Goal: Task Accomplishment & Management: Manage account settings

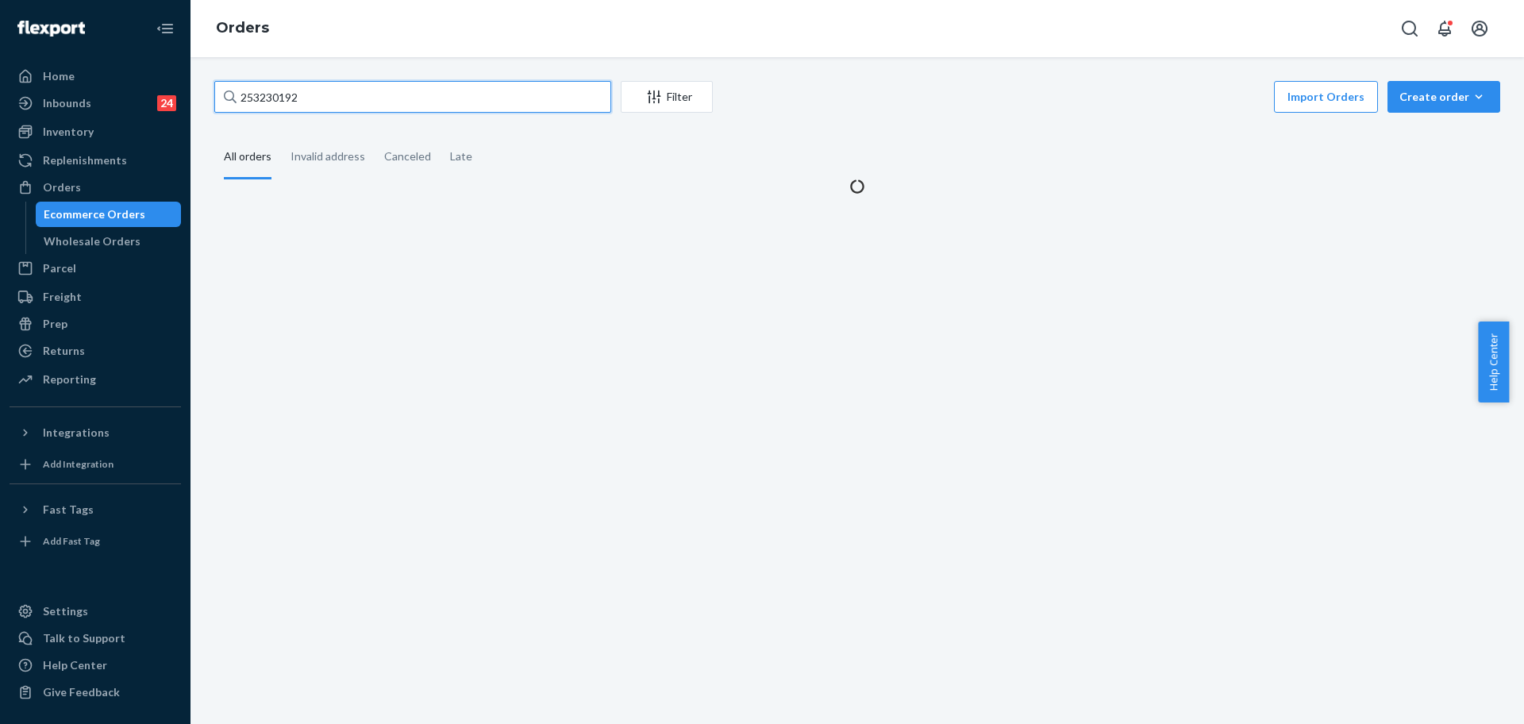
click at [322, 100] on input "253230192" at bounding box center [412, 97] width 397 height 32
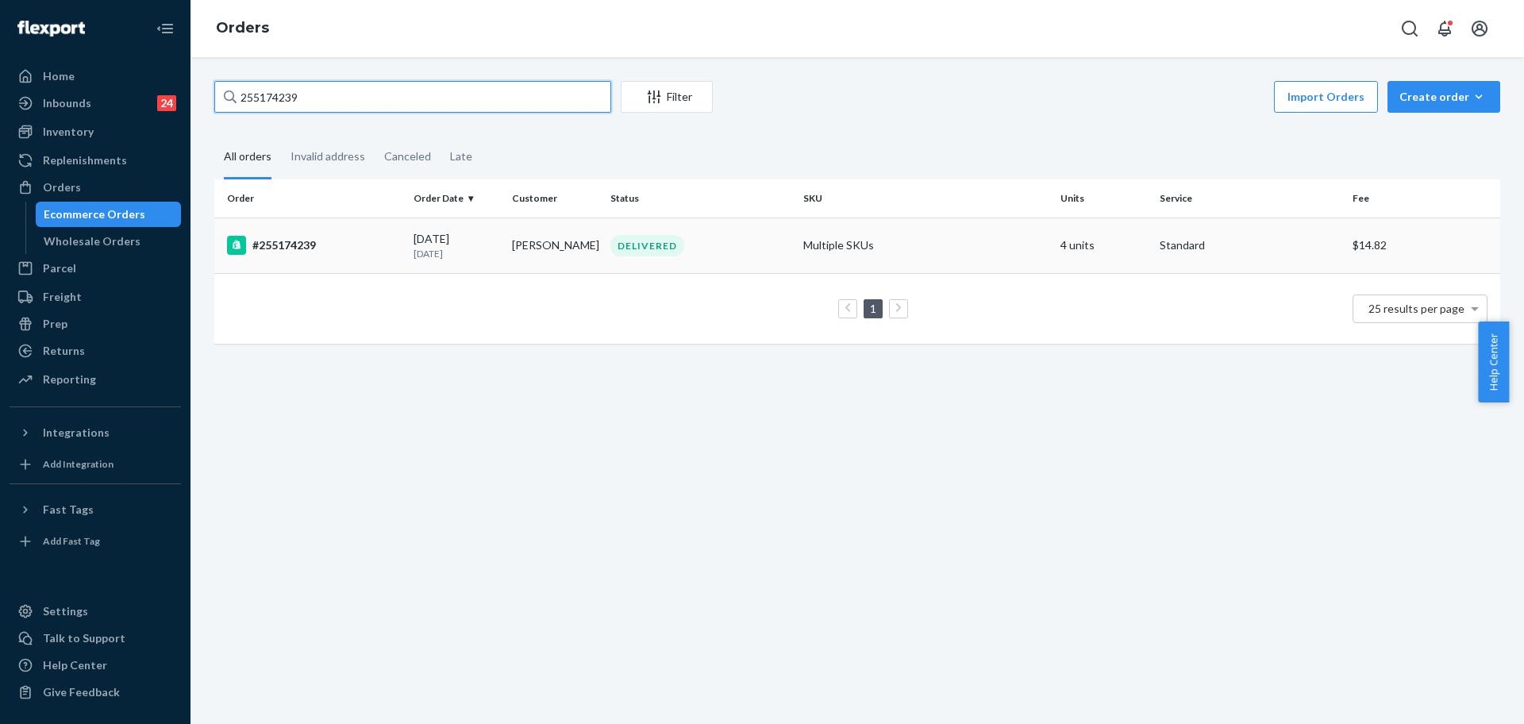
type input "255174239"
click at [413, 259] on p "[DATE]" at bounding box center [456, 253] width 86 height 13
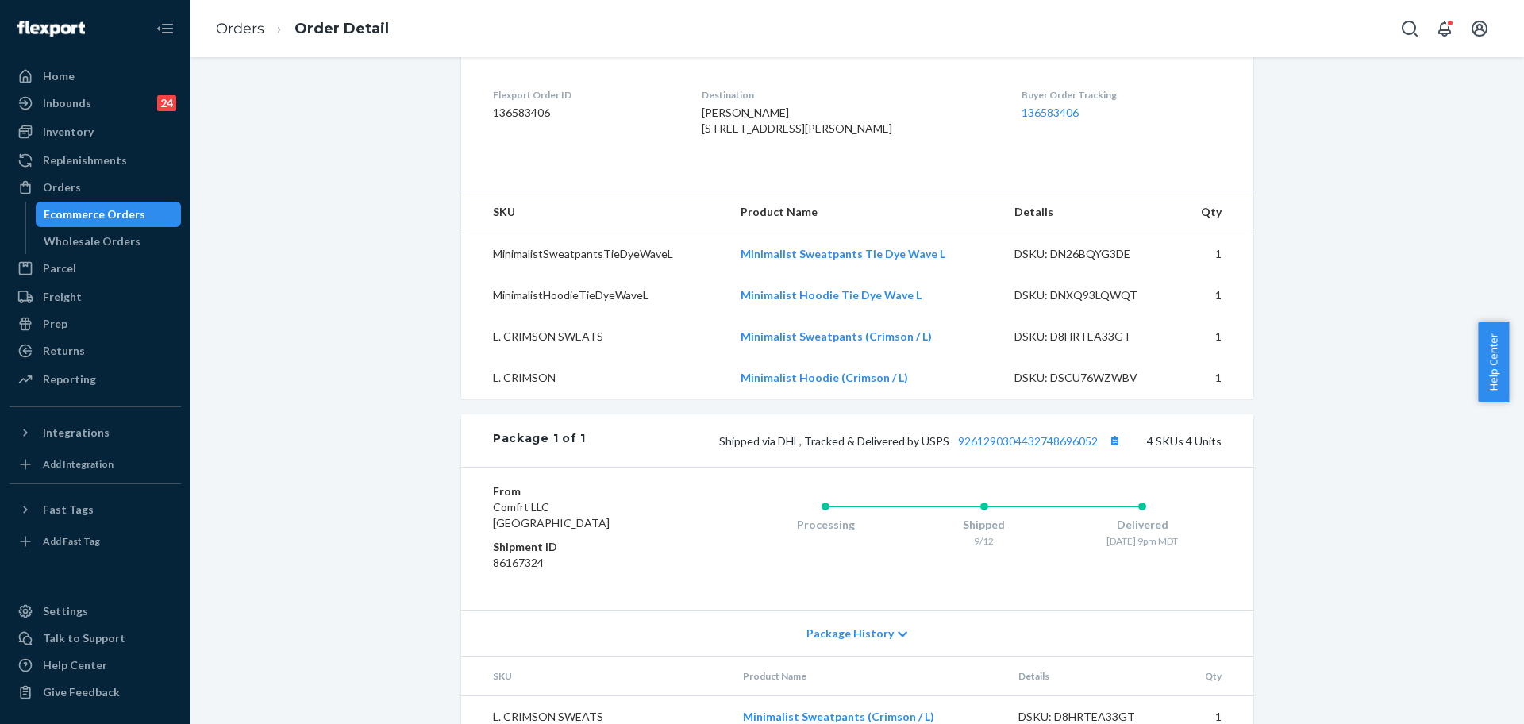
scroll to position [496, 0]
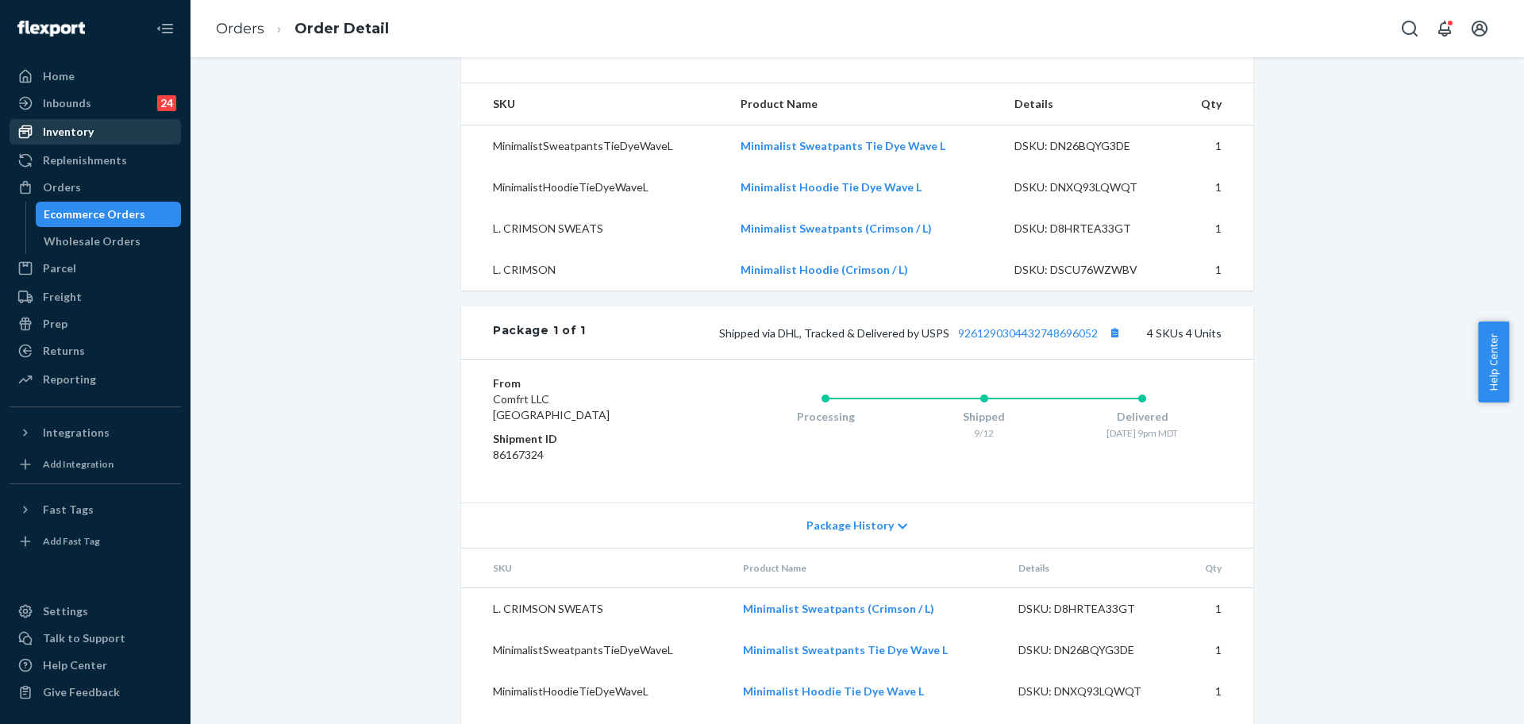
click at [57, 133] on div "Inventory" at bounding box center [68, 132] width 51 height 16
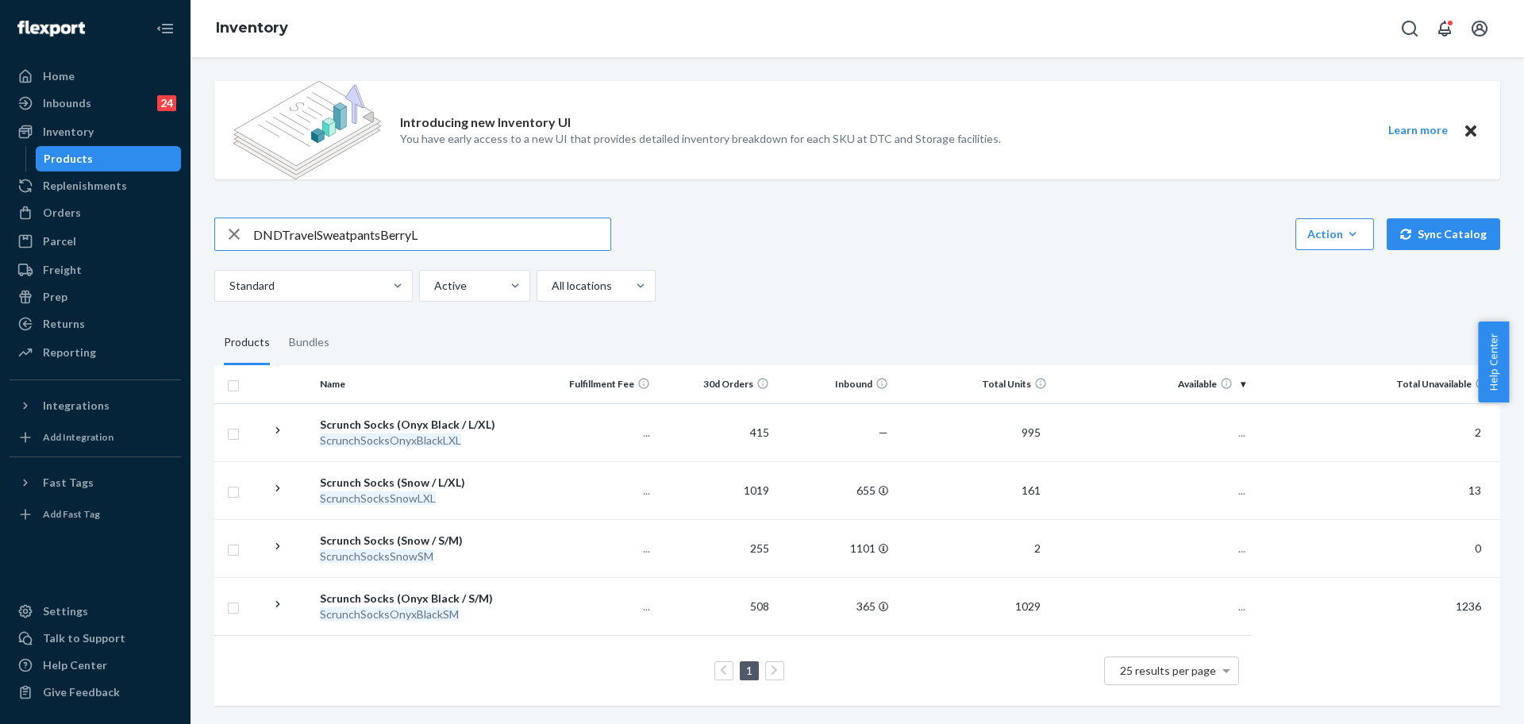
click at [368, 241] on input "DNDTravelSweatpantsBerryL" at bounding box center [431, 234] width 357 height 32
type input "DNDTravelSweatpantsBerryL"
click at [236, 233] on icon "button" at bounding box center [234, 234] width 11 height 11
click at [291, 233] on input "text" at bounding box center [431, 234] width 357 height 32
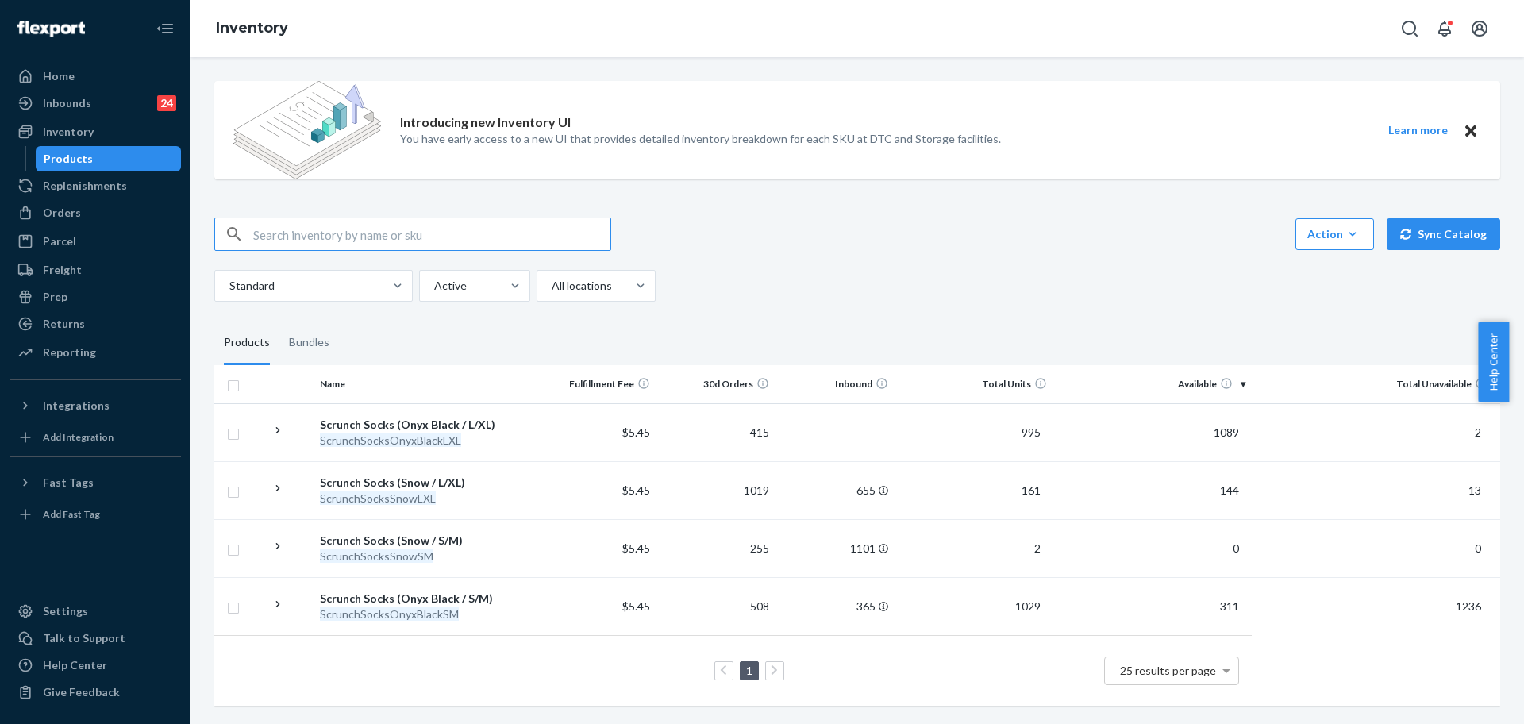
paste input "DNDTravelSweatpantsBerryL"
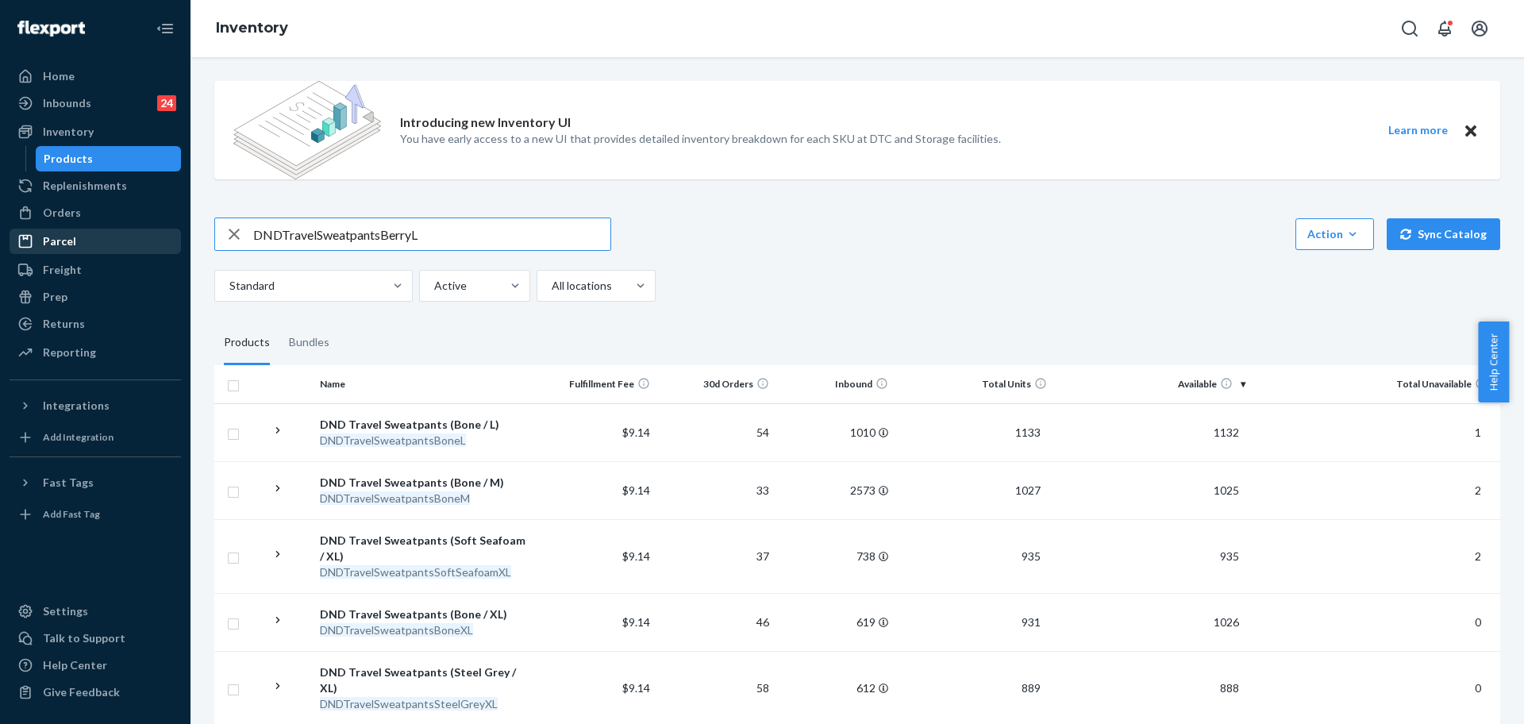
drag, startPoint x: 450, startPoint y: 244, endPoint x: 171, endPoint y: 245, distance: 278.5
click at [171, 245] on div "Home Inbounds 24 Shipping Plans Problems 24 Inventory Products Replenishments O…" at bounding box center [762, 362] width 1524 height 724
paste input "Hoodie"
type input "DNDTravelHoodieBerryL"
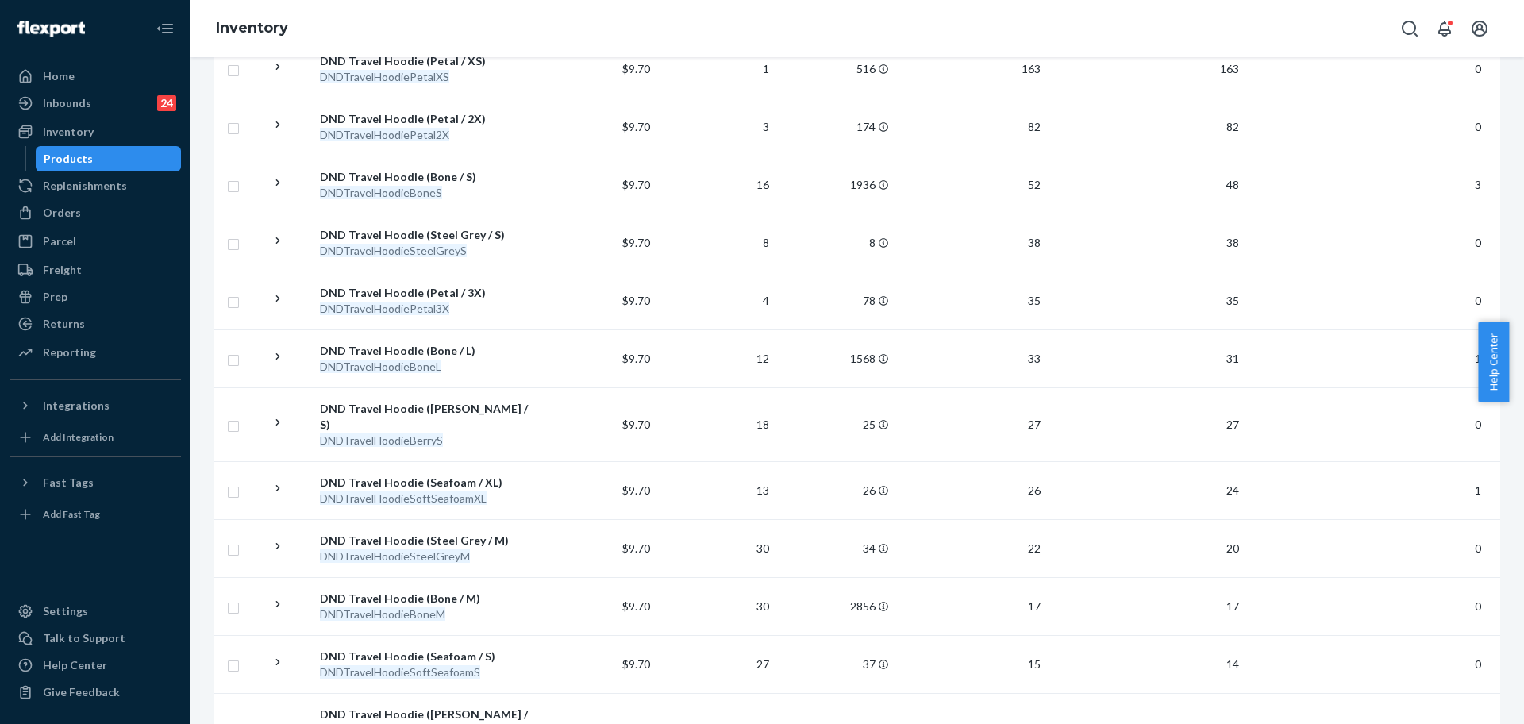
scroll to position [694, 0]
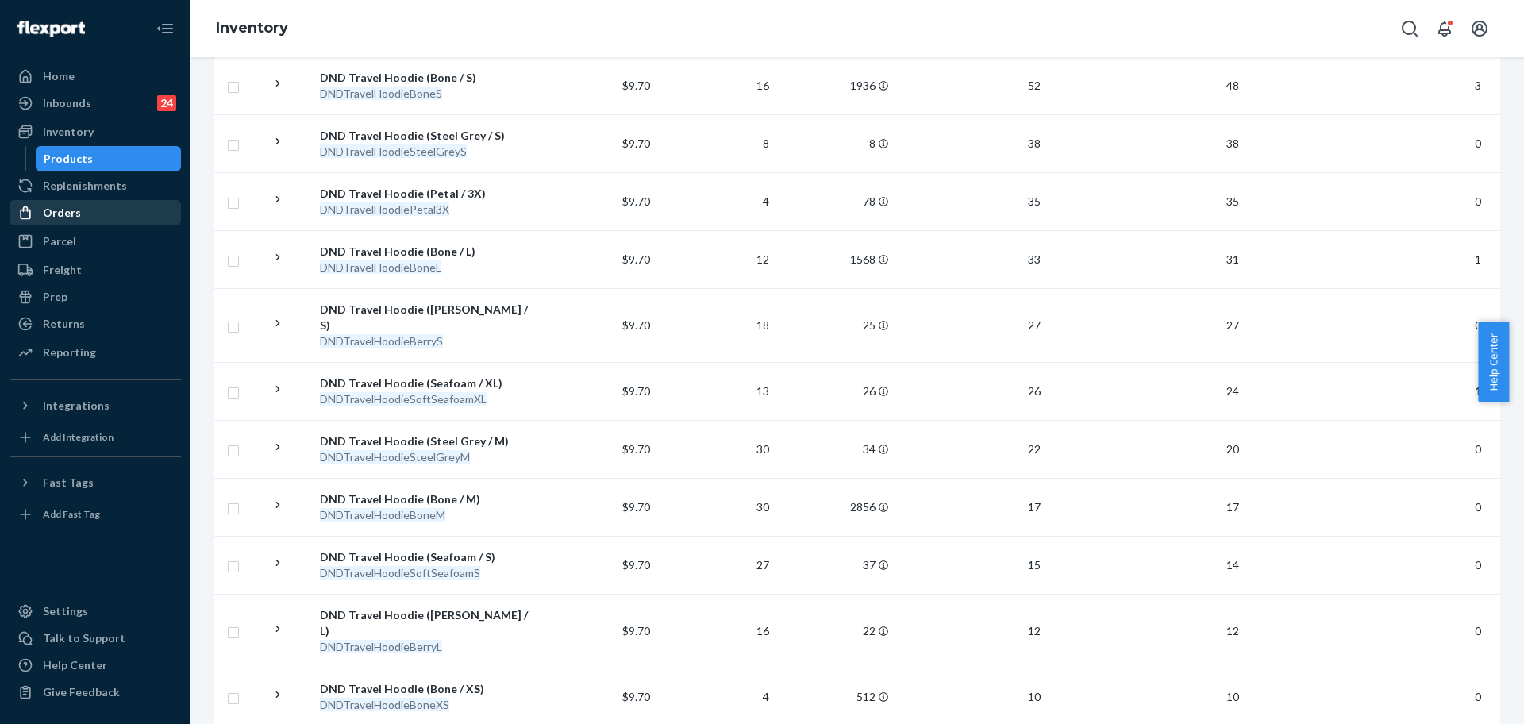
click at [59, 202] on div "Orders" at bounding box center [95, 213] width 168 height 22
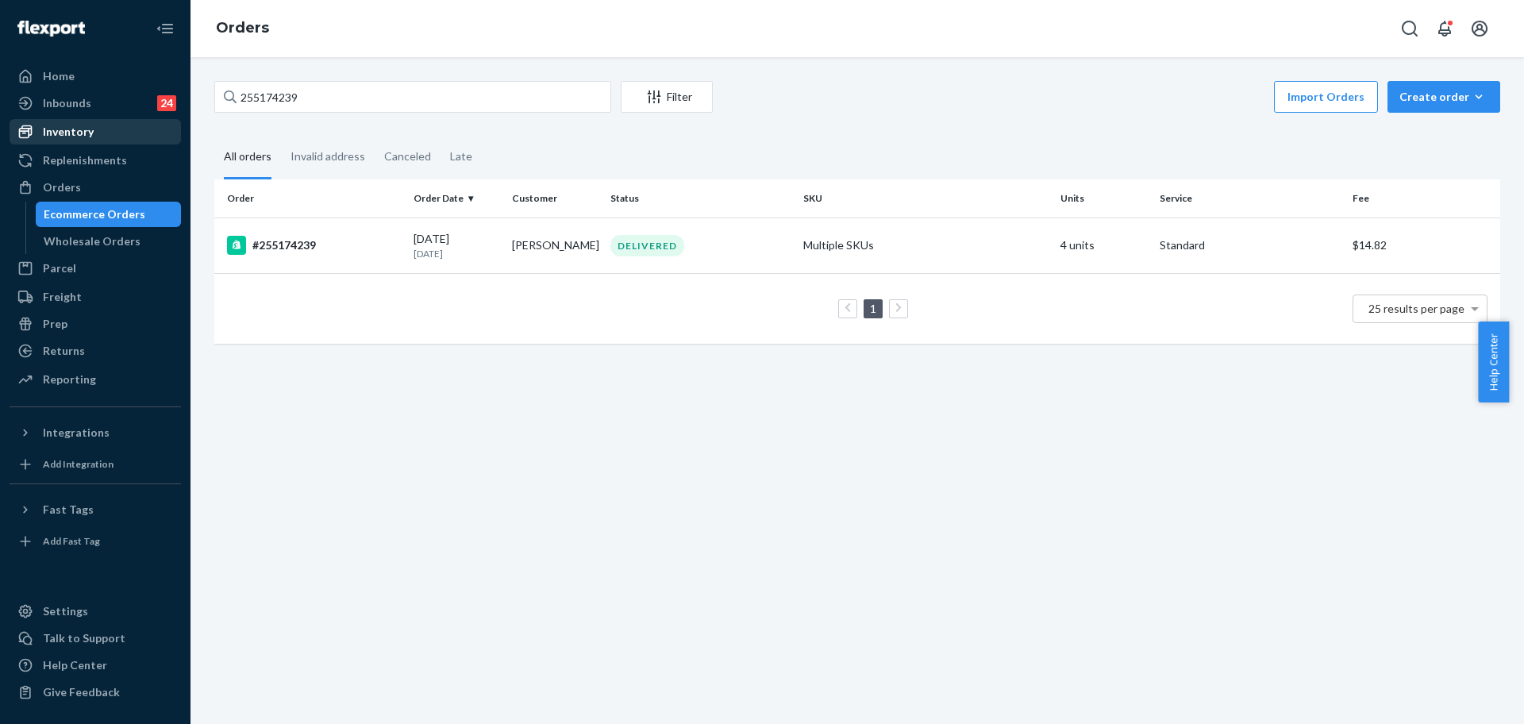
click at [73, 133] on div "Inventory" at bounding box center [68, 132] width 51 height 16
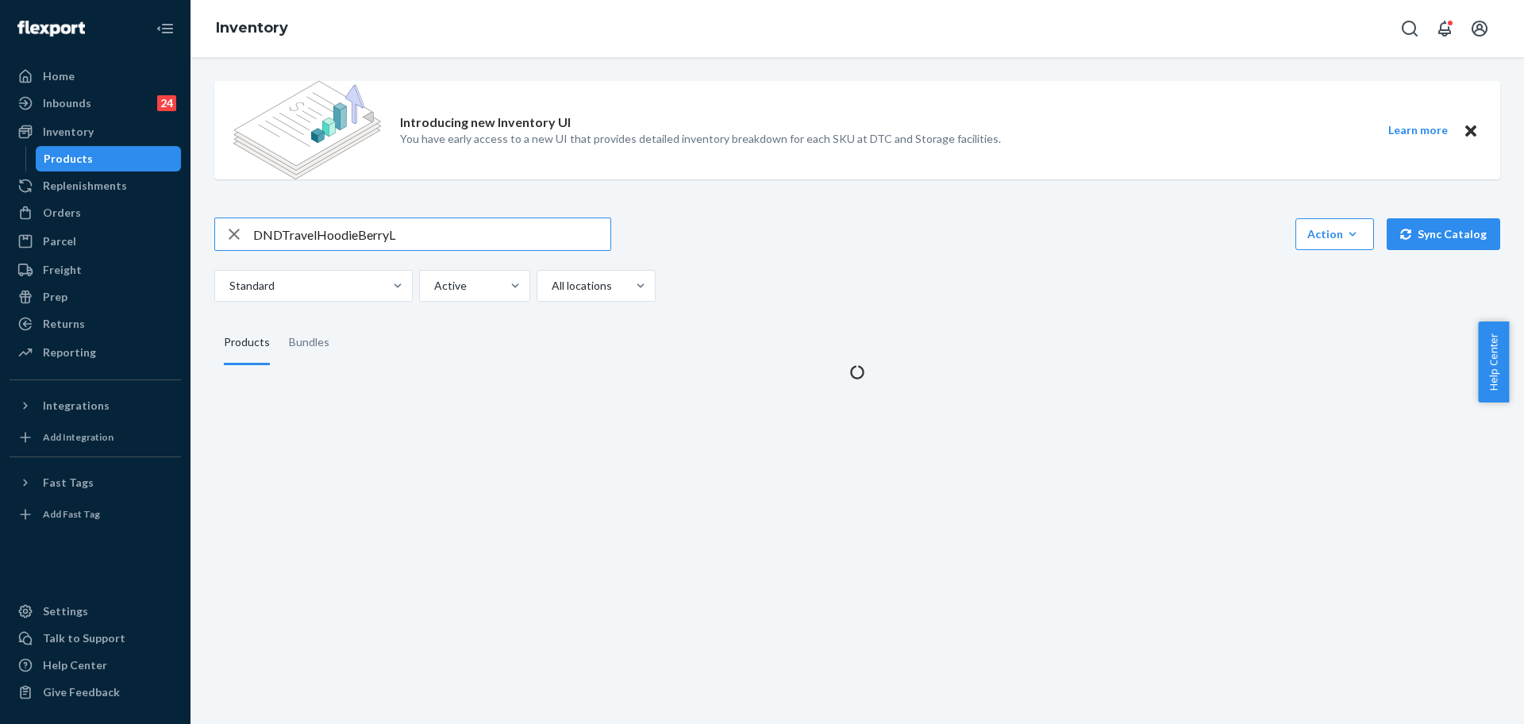
click at [375, 244] on input "DNDTravelHoodieBerryL" at bounding box center [431, 234] width 357 height 32
drag, startPoint x: 417, startPoint y: 243, endPoint x: 204, endPoint y: 237, distance: 213.5
click at [132, 241] on div "Home Inbounds 24 Shipping Plans Problems 24 Inventory Products Replenishments O…" at bounding box center [762, 362] width 1524 height 724
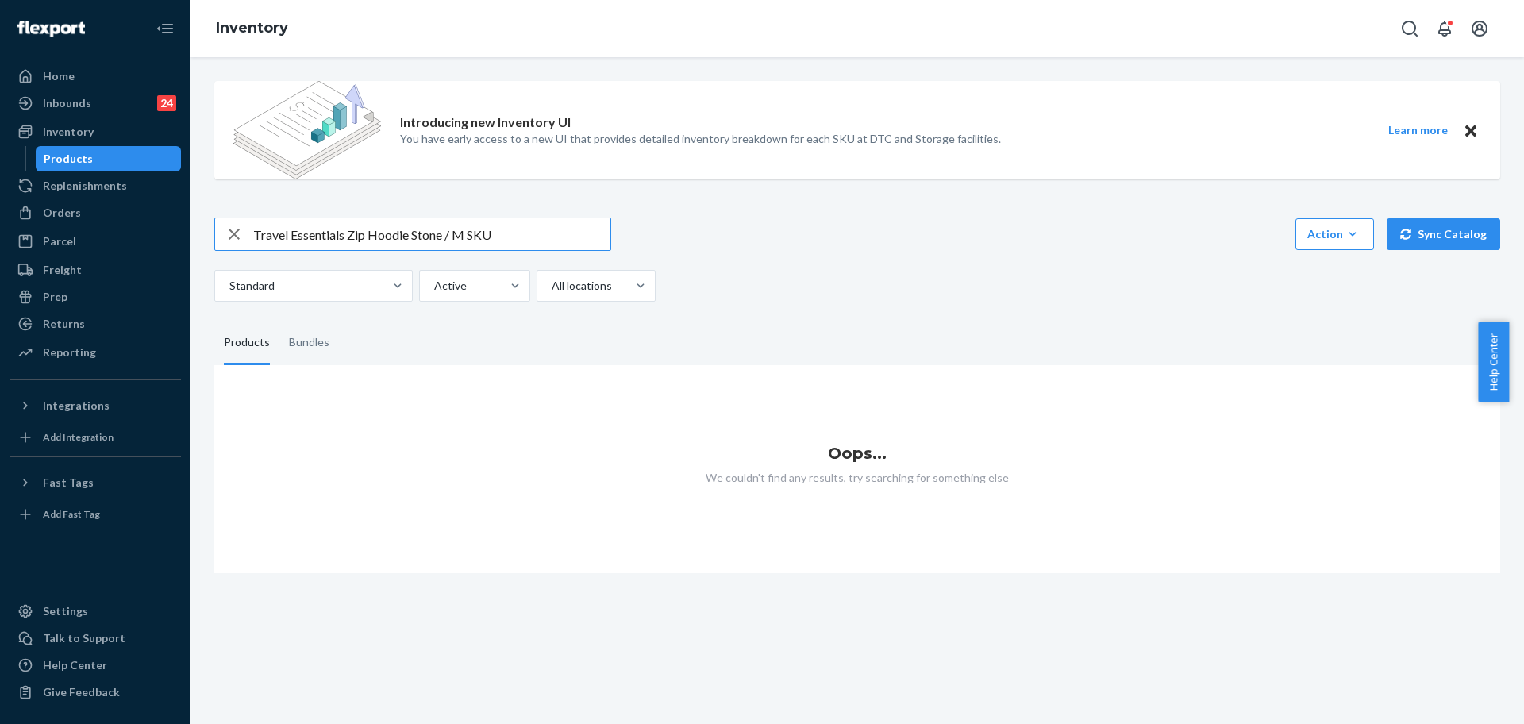
click at [481, 241] on input "Travel Essentials Zip Hoodie Stone / M SKU" at bounding box center [431, 234] width 357 height 32
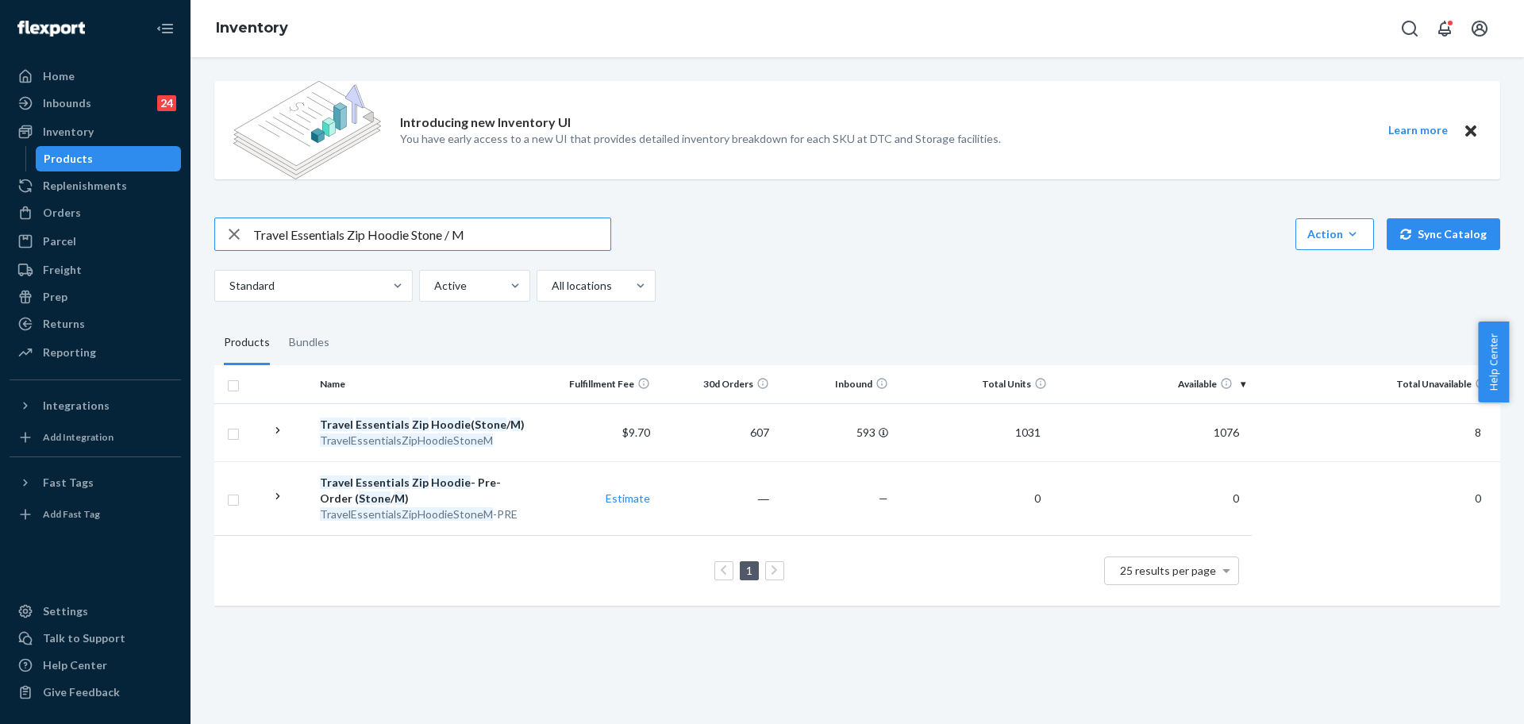
drag, startPoint x: 488, startPoint y: 240, endPoint x: 283, endPoint y: 233, distance: 205.7
click at [283, 233] on input "Travel Essentials Zip Hoodie Stone / M" at bounding box center [431, 234] width 357 height 32
click at [417, 228] on input "Travel Essentials Zip Hoodie Stone / M" at bounding box center [431, 234] width 357 height 32
drag, startPoint x: 498, startPoint y: 229, endPoint x: 264, endPoint y: 236, distance: 233.4
click at [246, 232] on div "Travel Essentials Zip Hoodie Stone / M" at bounding box center [412, 234] width 395 height 32
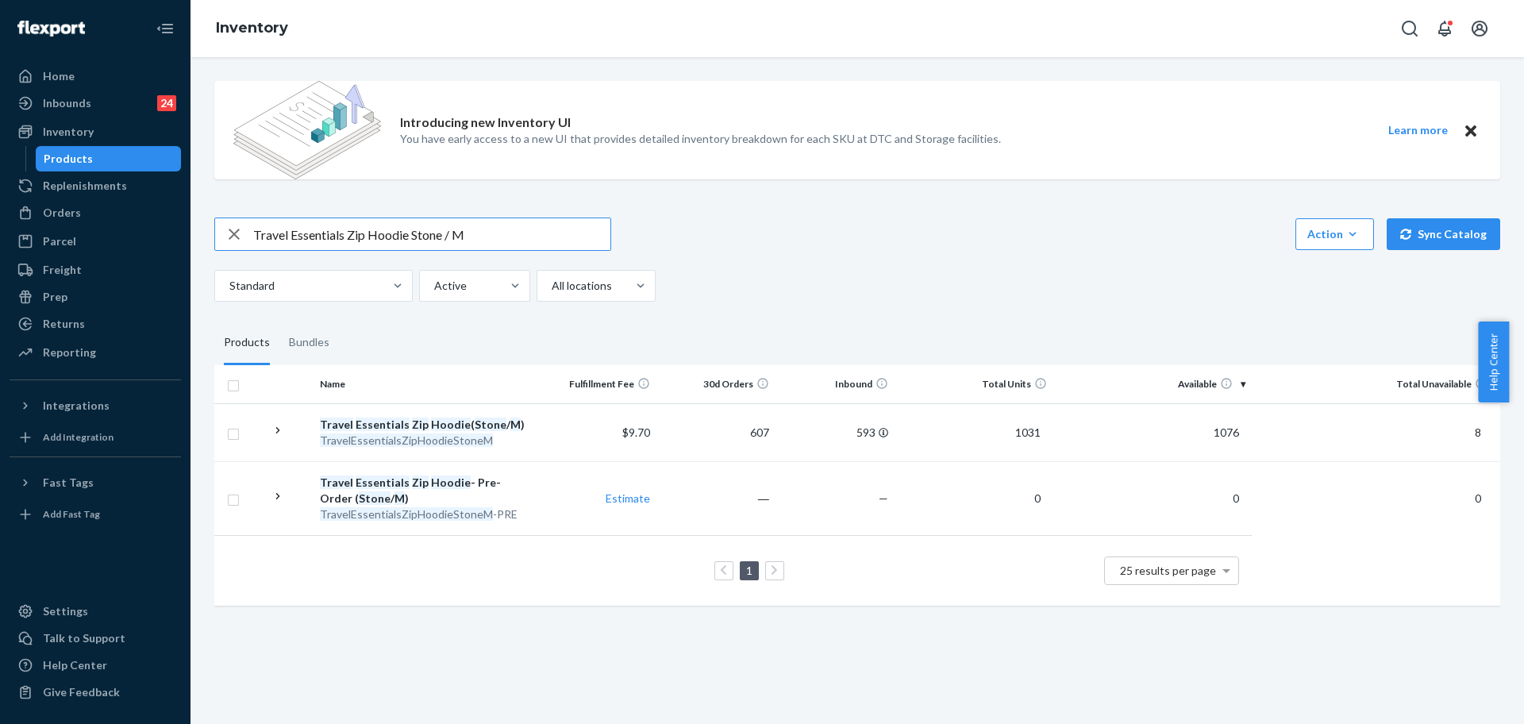
paste input "You Matter Kids Straight Leg Sweatpants Jade / XL"
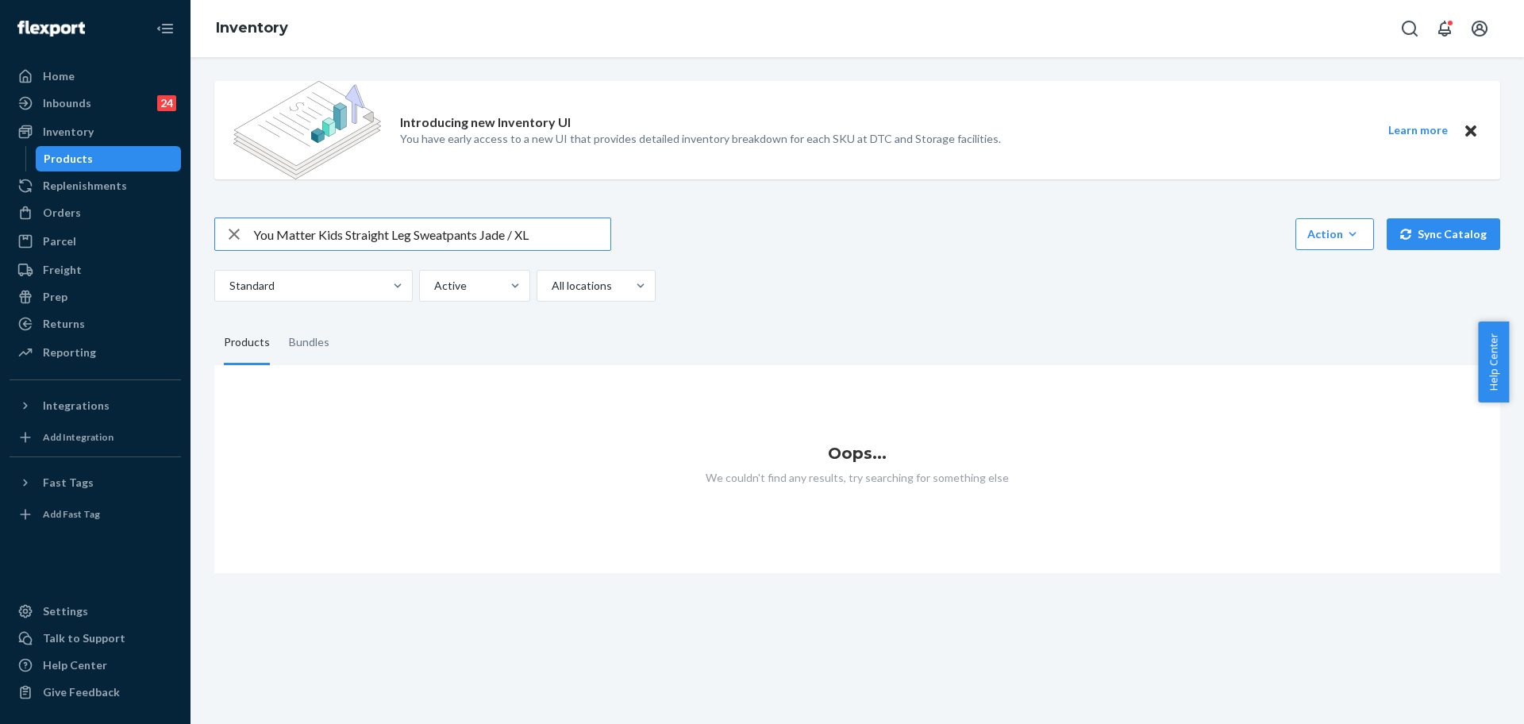
click at [512, 247] on input "You Matter Kids Straight Leg Sweatpants Jade / XL" at bounding box center [431, 234] width 357 height 32
drag, startPoint x: 556, startPoint y: 229, endPoint x: 201, endPoint y: 229, distance: 355.5
click at [198, 229] on div "Introducing new Inventory UI You have early access to a new UI that provides de…" at bounding box center [856, 390] width 1333 height 667
paste input "MatterKidsStraightLegSweatpantsLightTeal"
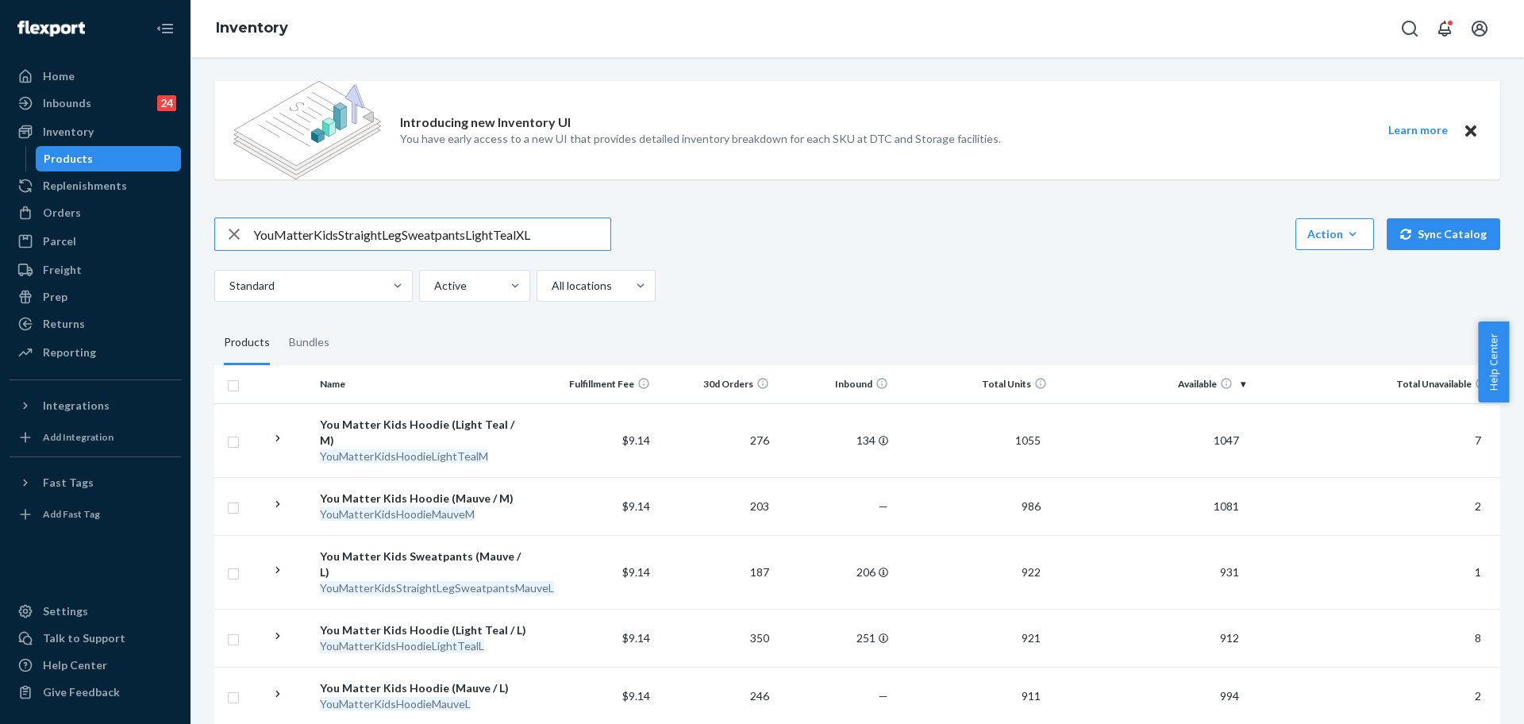
drag, startPoint x: 550, startPoint y: 238, endPoint x: 0, endPoint y: 236, distance: 549.9
click at [0, 236] on div "Home Inbounds 24 Shipping Plans Problems 24 Inventory Products Replenishments O…" at bounding box center [762, 362] width 1524 height 724
paste input "MediumSGTravelHoodie"
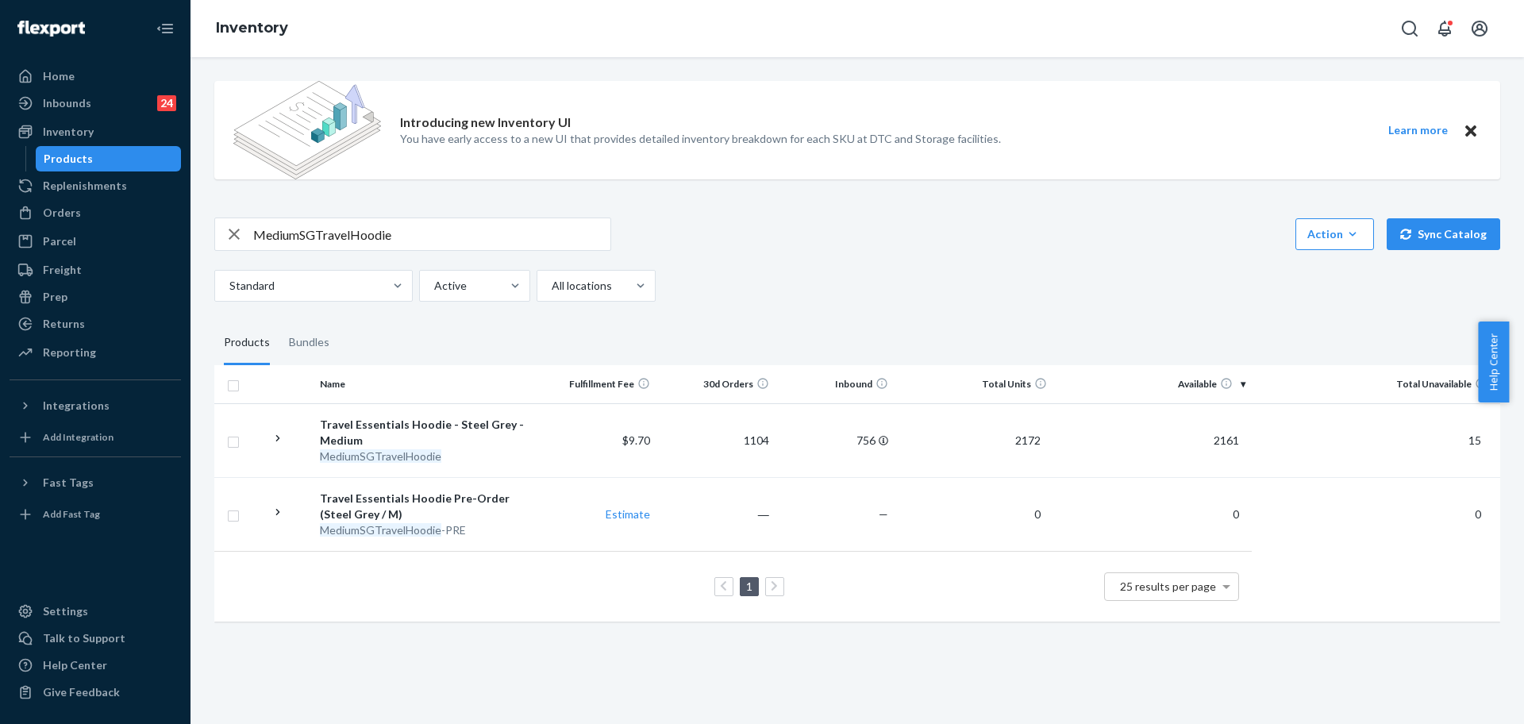
click at [469, 226] on input "MediumSGTravelHoodie" at bounding box center [431, 234] width 357 height 32
paste input "YouMatterKidsHoodieLightTealXL"
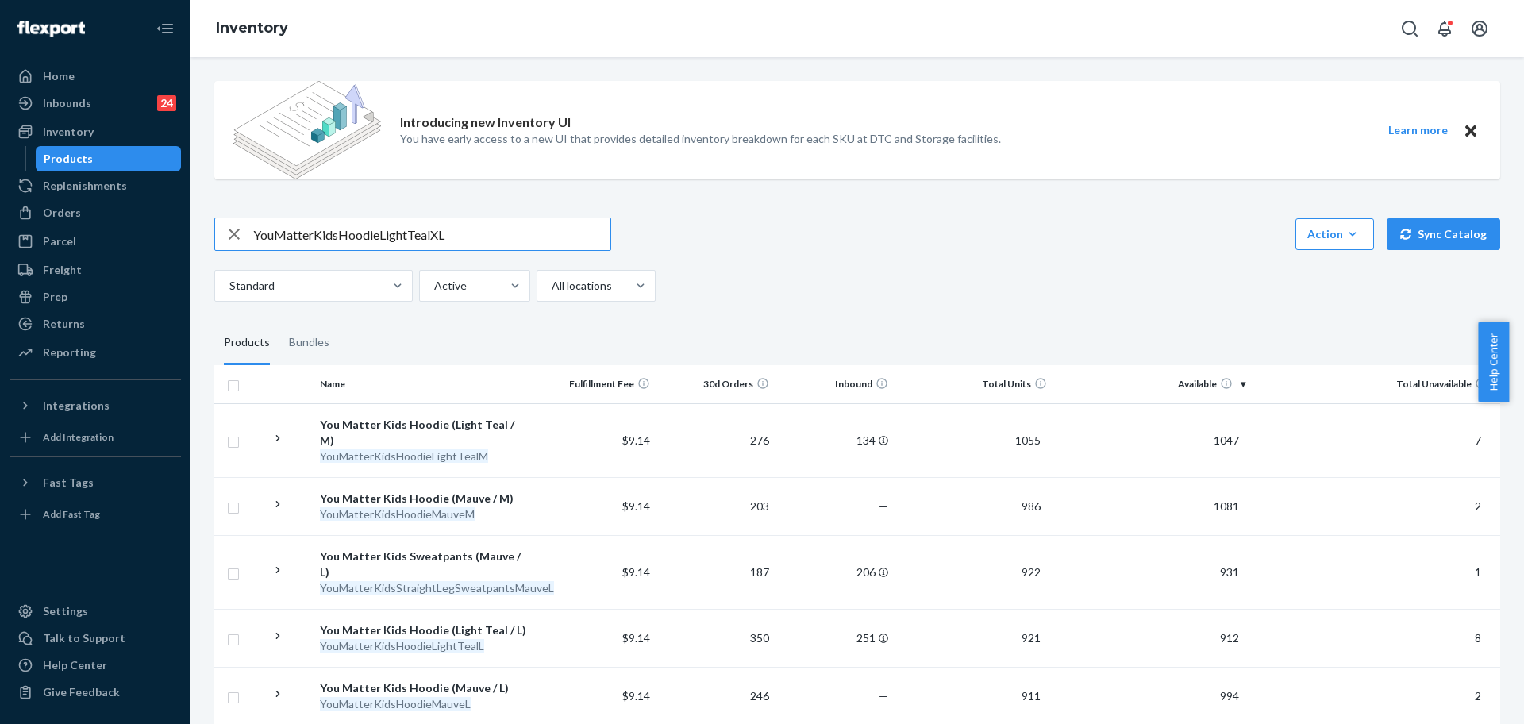
drag, startPoint x: 448, startPoint y: 242, endPoint x: 186, endPoint y: 240, distance: 261.1
click at [181, 240] on div "Home Inbounds 24 Shipping Plans Problems 24 Inventory Products Replenishments O…" at bounding box center [762, 362] width 1524 height 724
paste input "StraightLegSweatpantsSteelGrey"
type input "YouMatterKidsStraightLegSweatpantsSteelGreyXL"
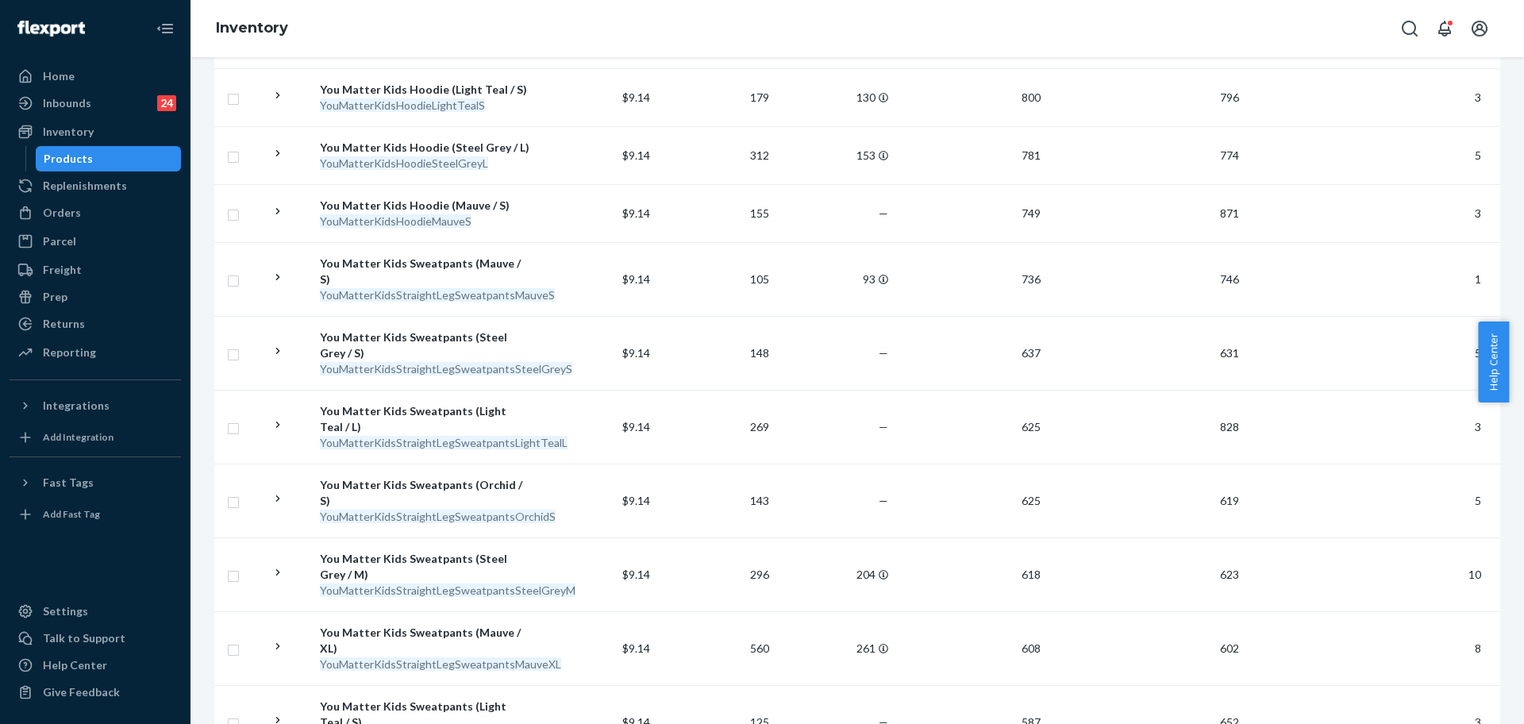
scroll to position [1290, 0]
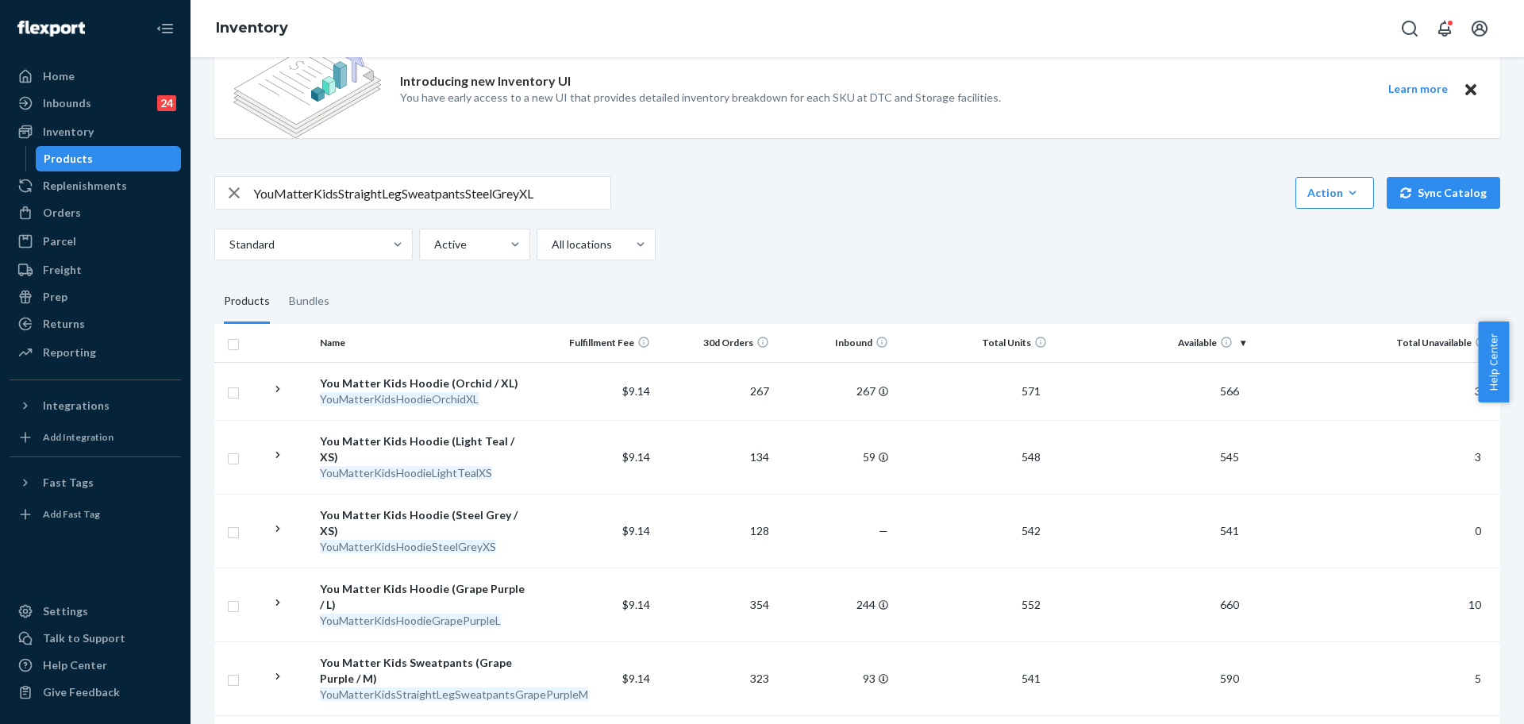
scroll to position [0, 0]
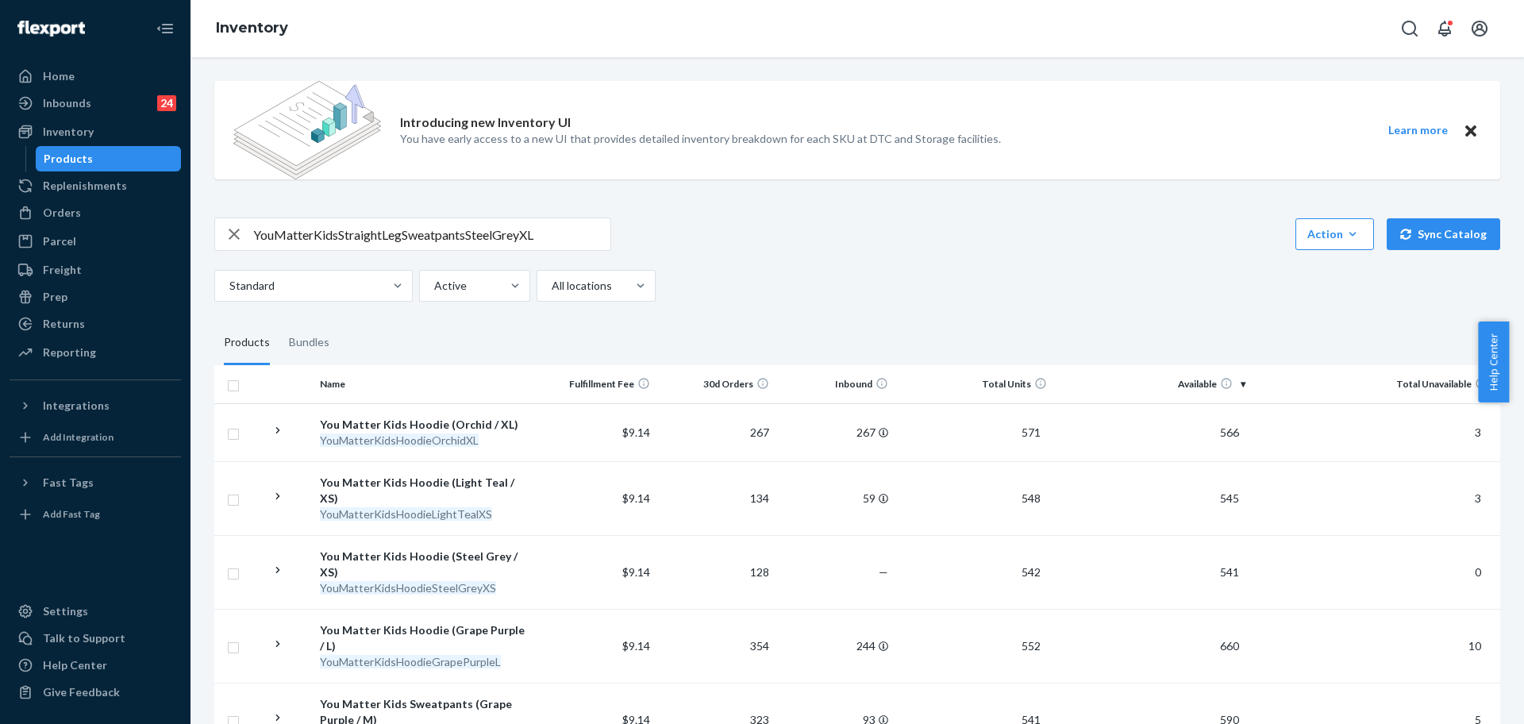
drag, startPoint x: 76, startPoint y: 135, endPoint x: 143, endPoint y: 144, distance: 67.3
click at [76, 134] on div "Inventory" at bounding box center [68, 132] width 51 height 16
click at [55, 217] on div "Orders" at bounding box center [62, 213] width 38 height 16
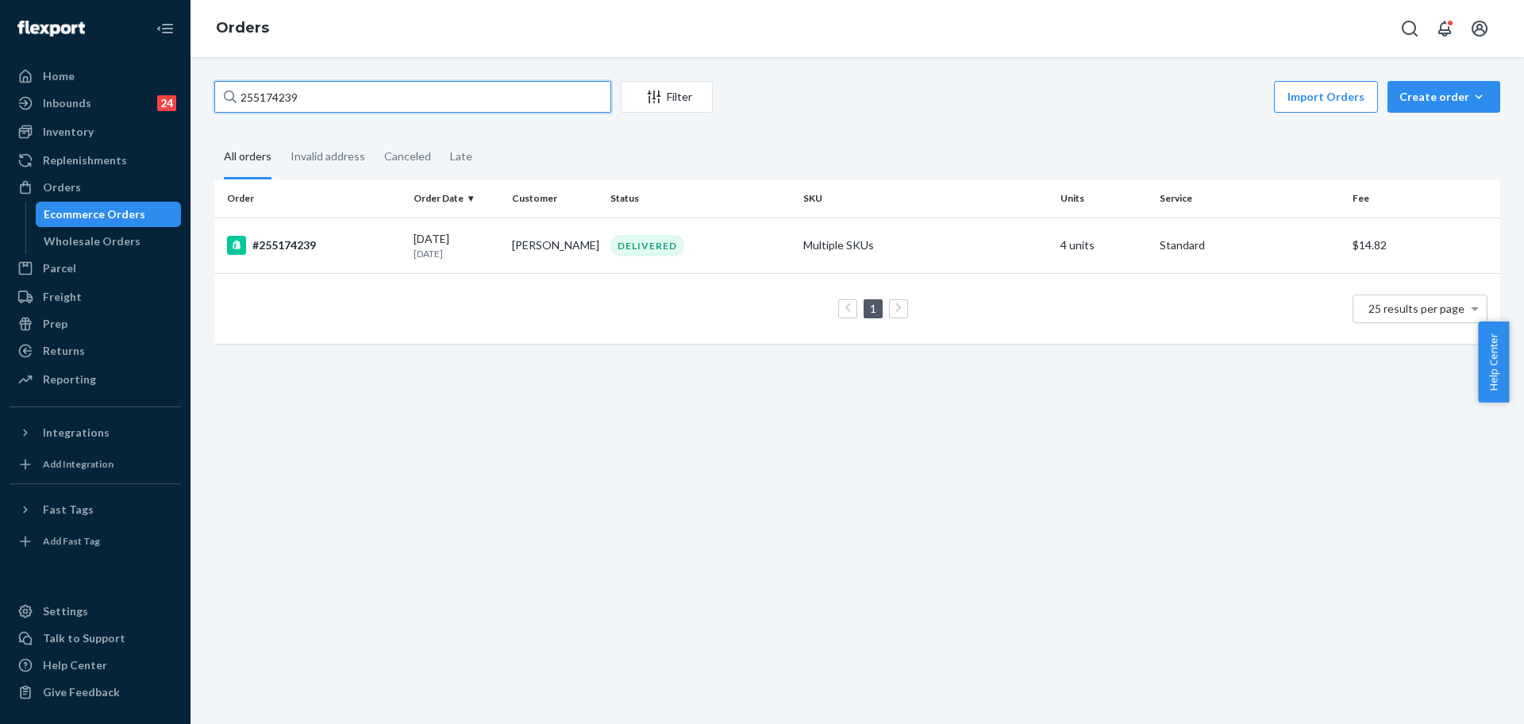
click at [285, 93] on input "255174239" at bounding box center [412, 97] width 397 height 32
paste input "[PERSON_NAME]"
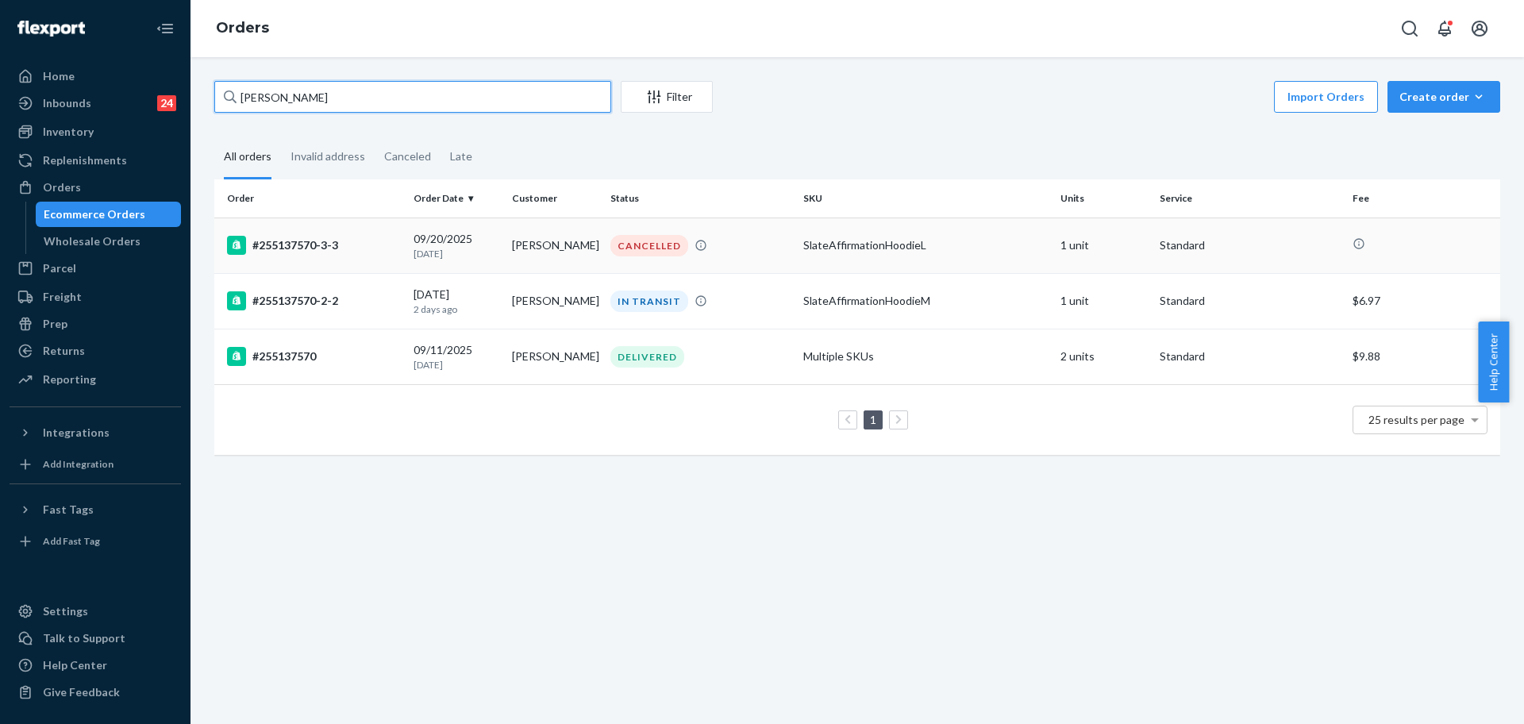
type input "[PERSON_NAME]"
click at [479, 251] on p "[DATE]" at bounding box center [456, 253] width 86 height 13
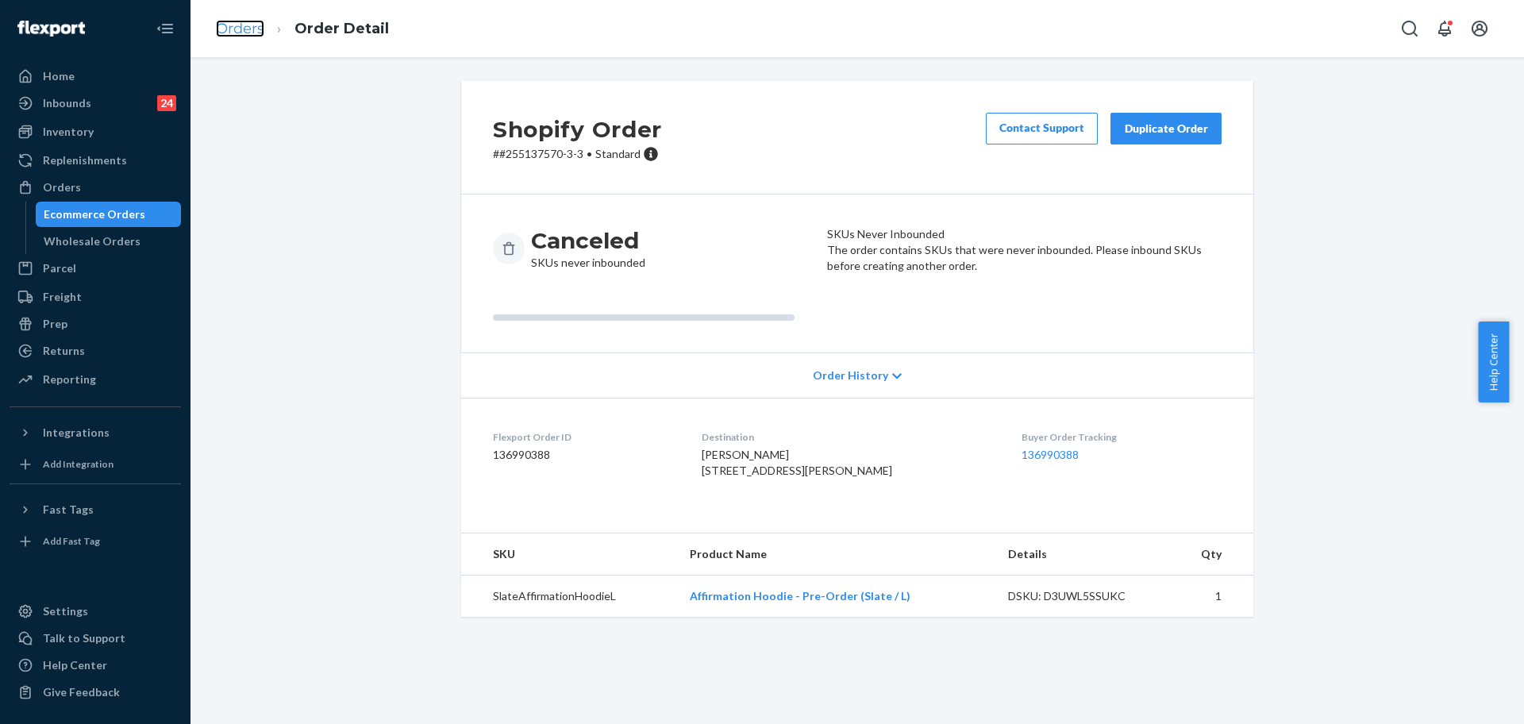
click at [246, 29] on link "Orders" at bounding box center [240, 28] width 48 height 17
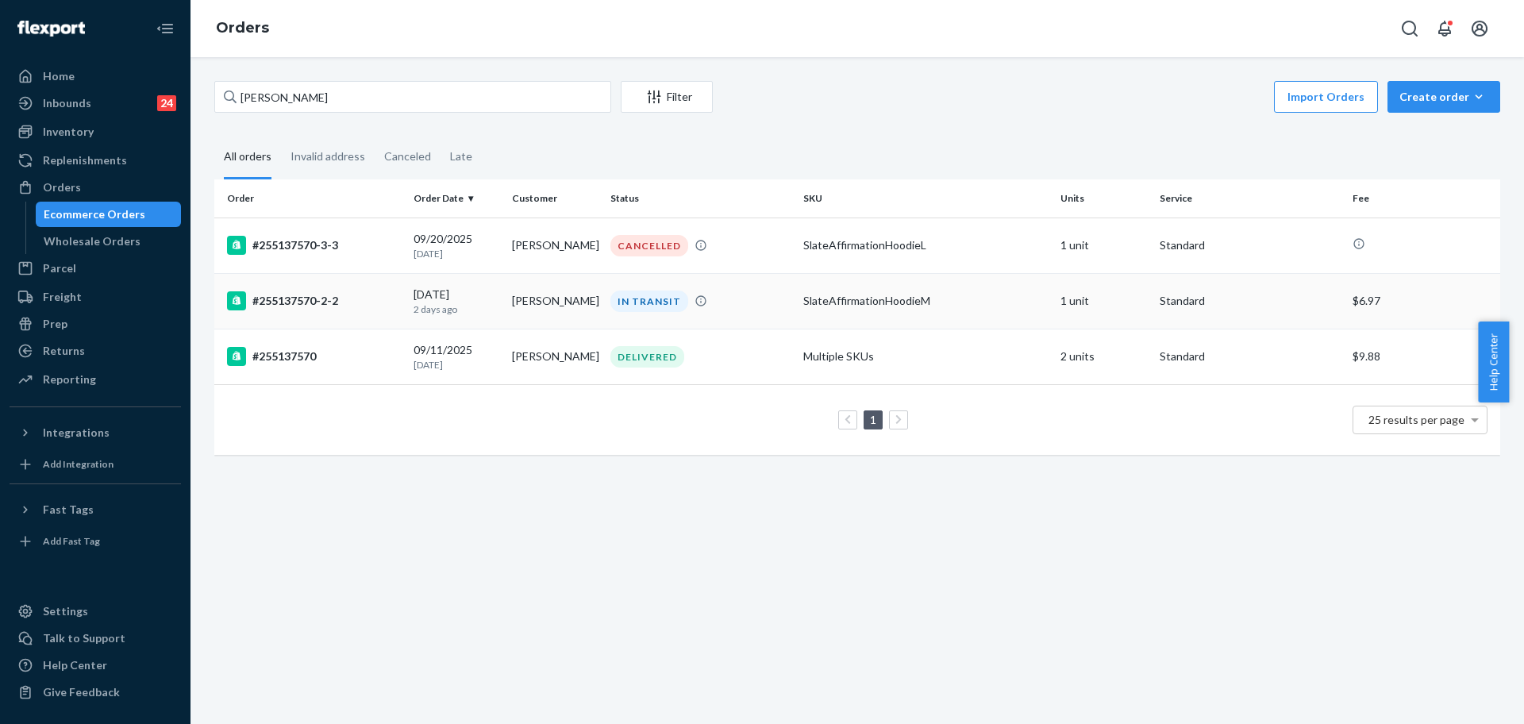
click at [403, 313] on td "#255137570-2-2" at bounding box center [310, 301] width 193 height 56
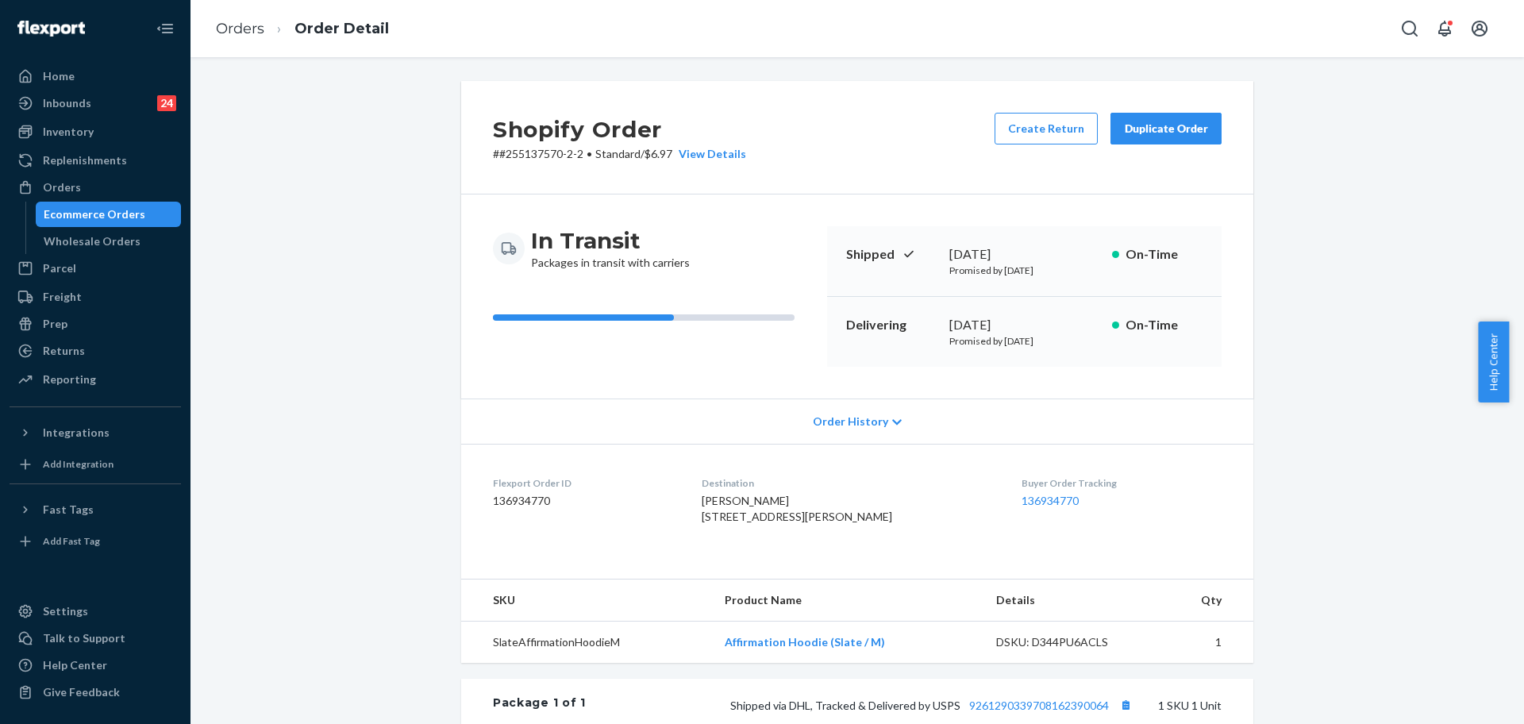
scroll to position [198, 0]
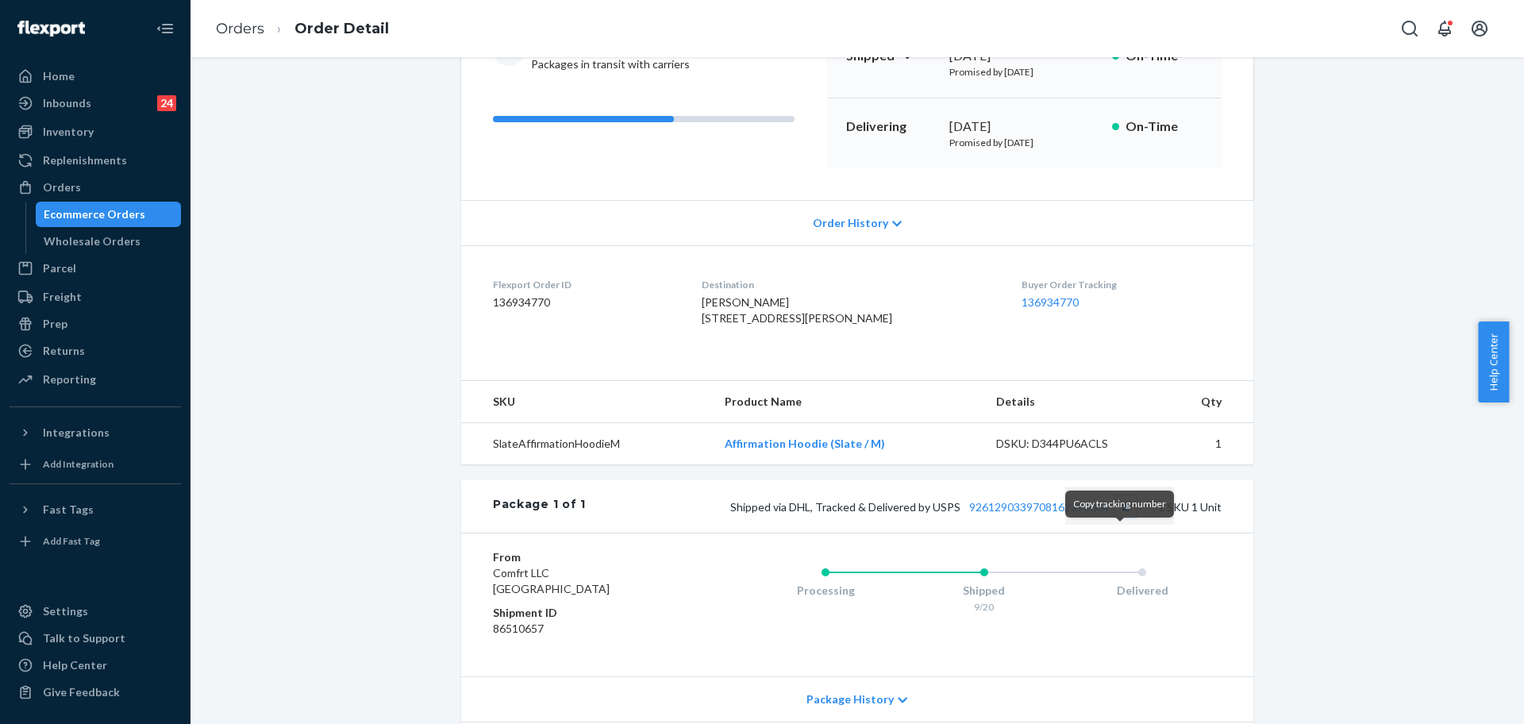
click at [1120, 517] on button "Copy tracking number" at bounding box center [1125, 506] width 21 height 21
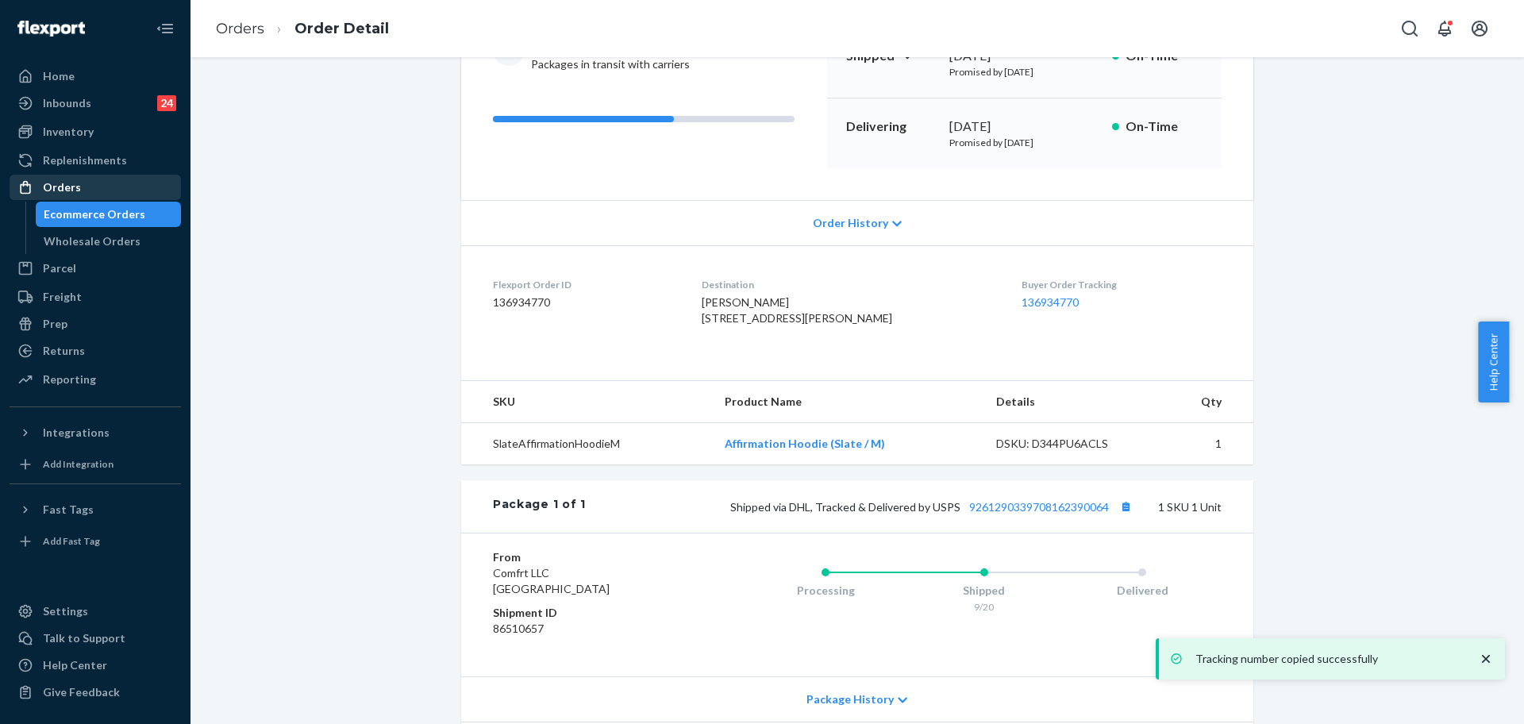
click at [86, 187] on div "Orders" at bounding box center [95, 187] width 168 height 22
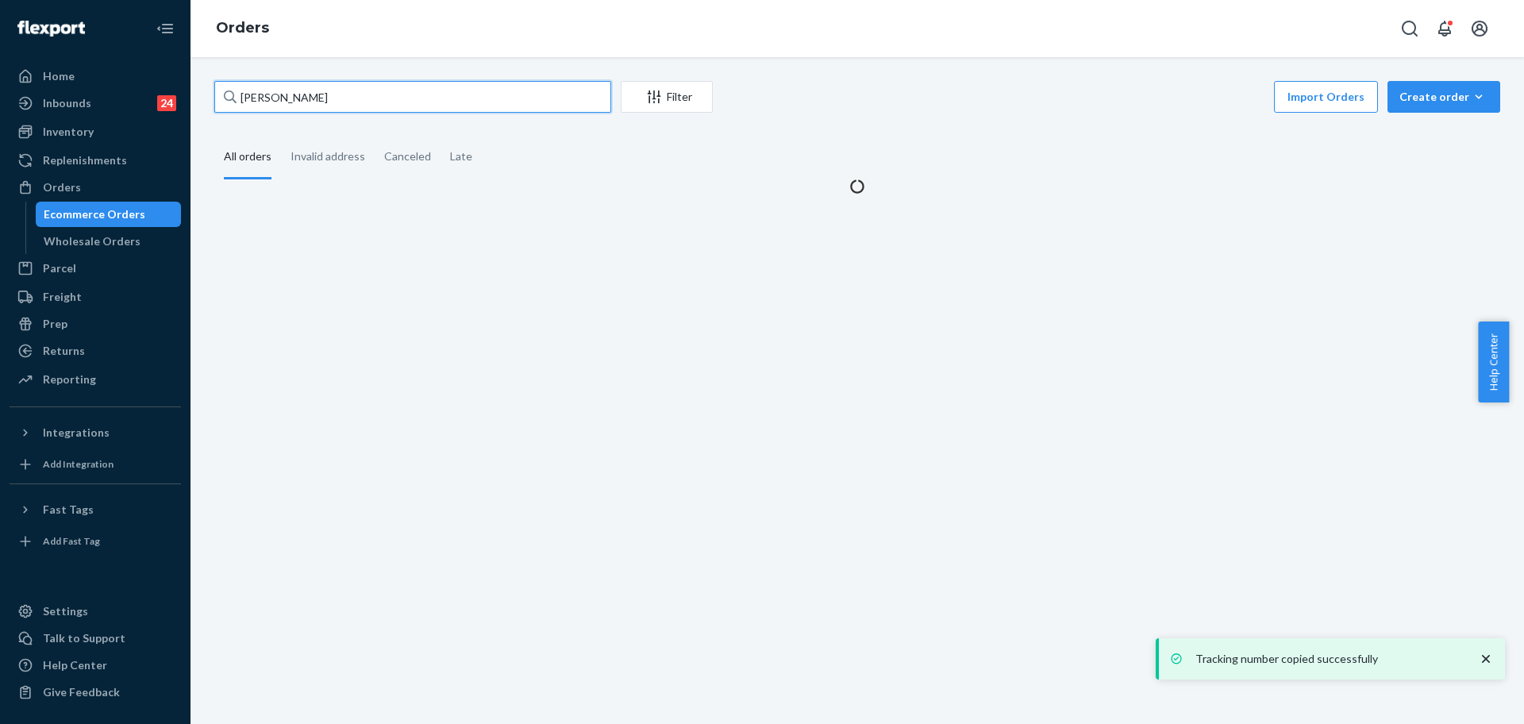
click at [348, 89] on input "[PERSON_NAME]" at bounding box center [412, 97] width 397 height 32
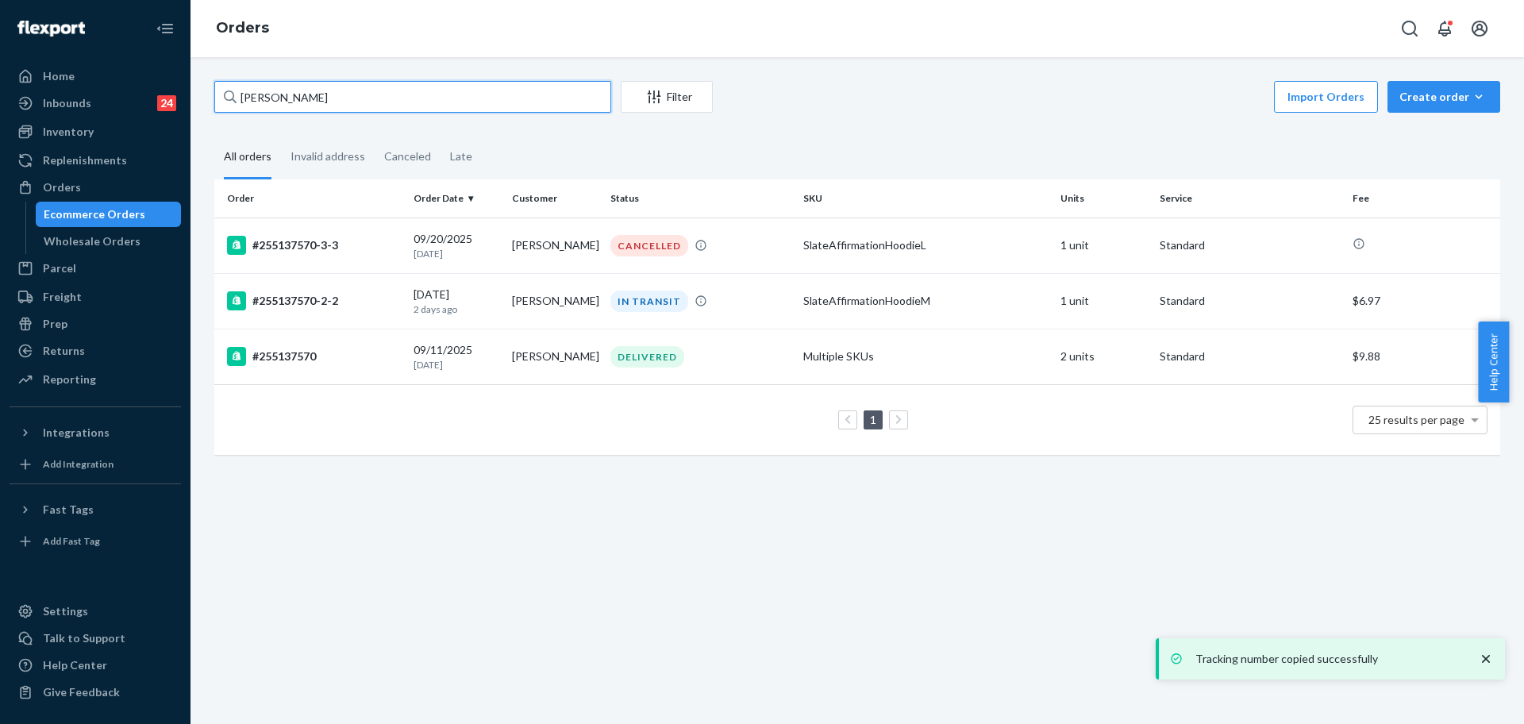
paste input "255253469"
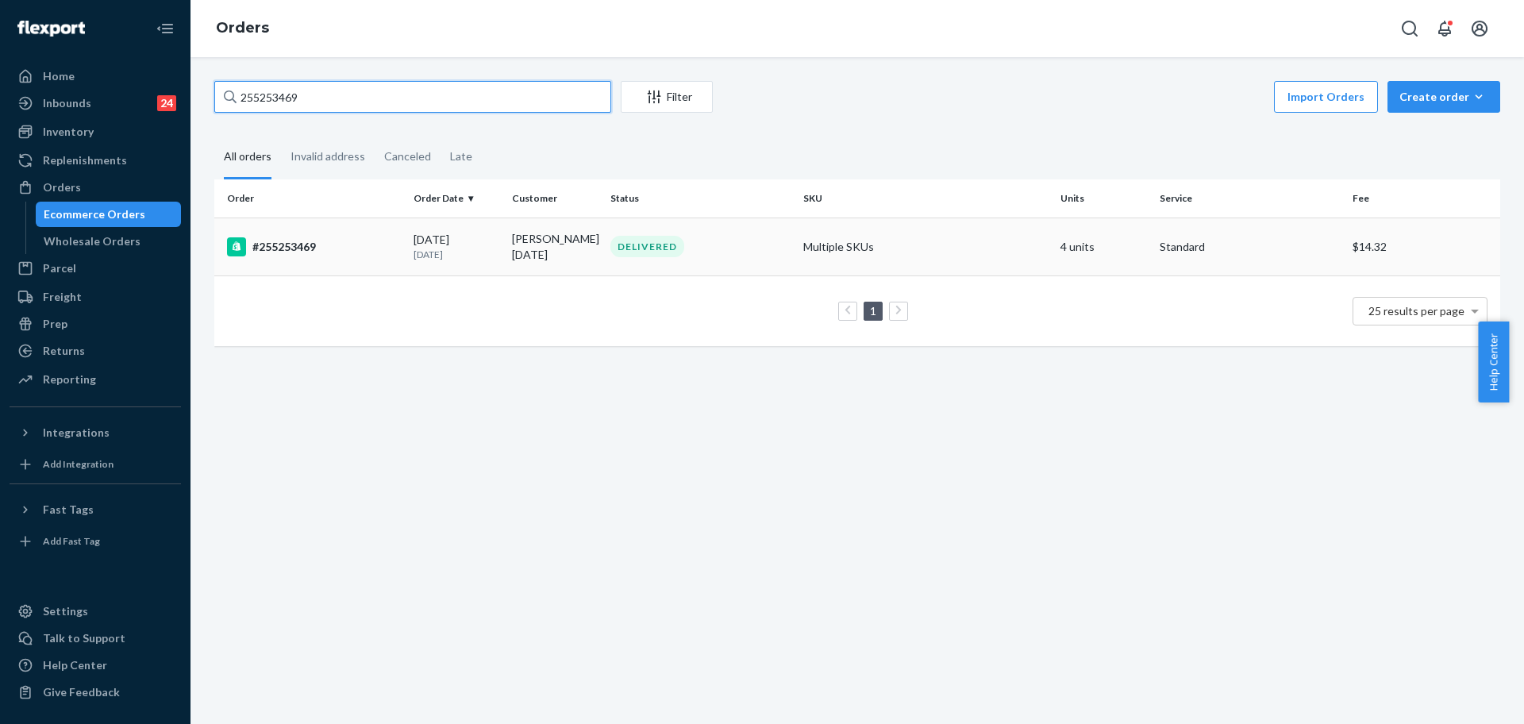
type input "255253469"
click at [355, 243] on div "#255253469" at bounding box center [314, 246] width 174 height 19
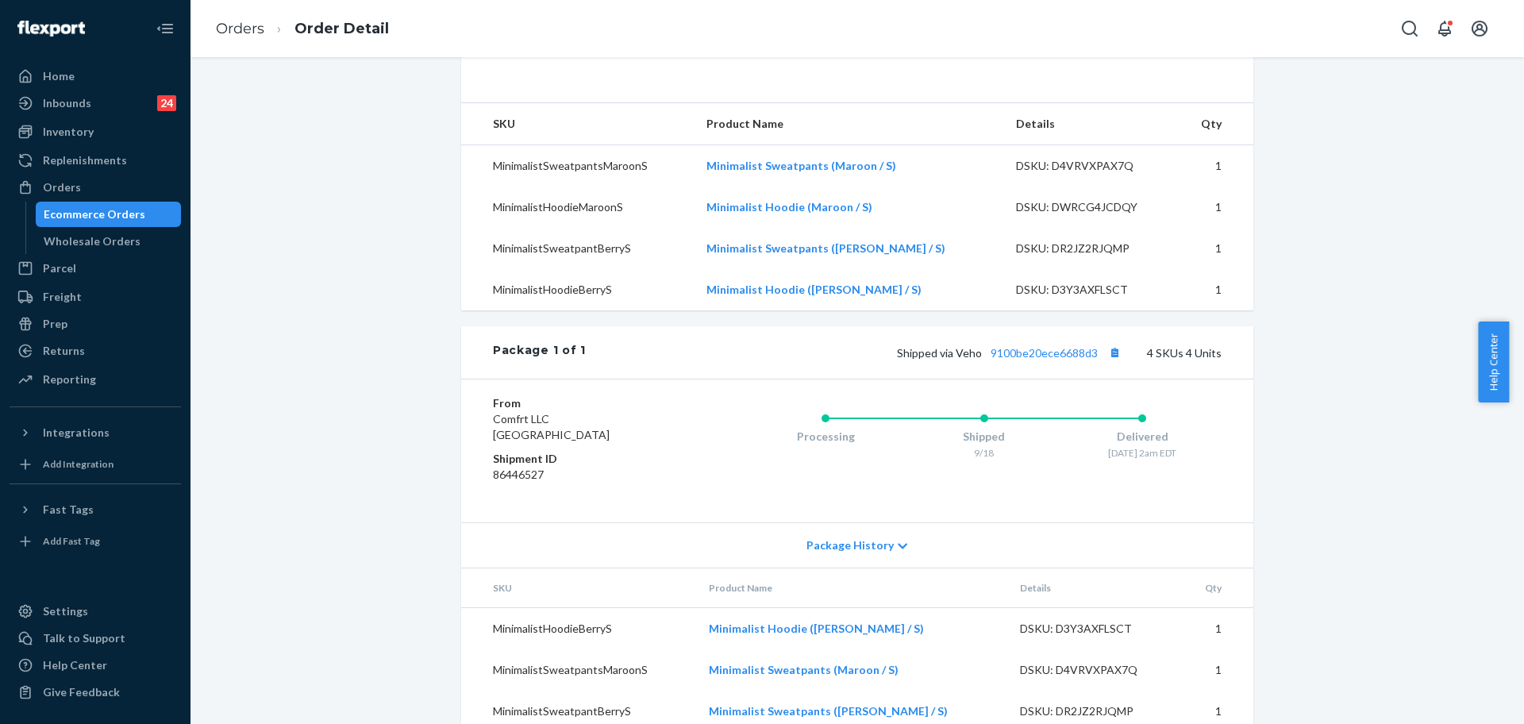
scroll to position [576, 0]
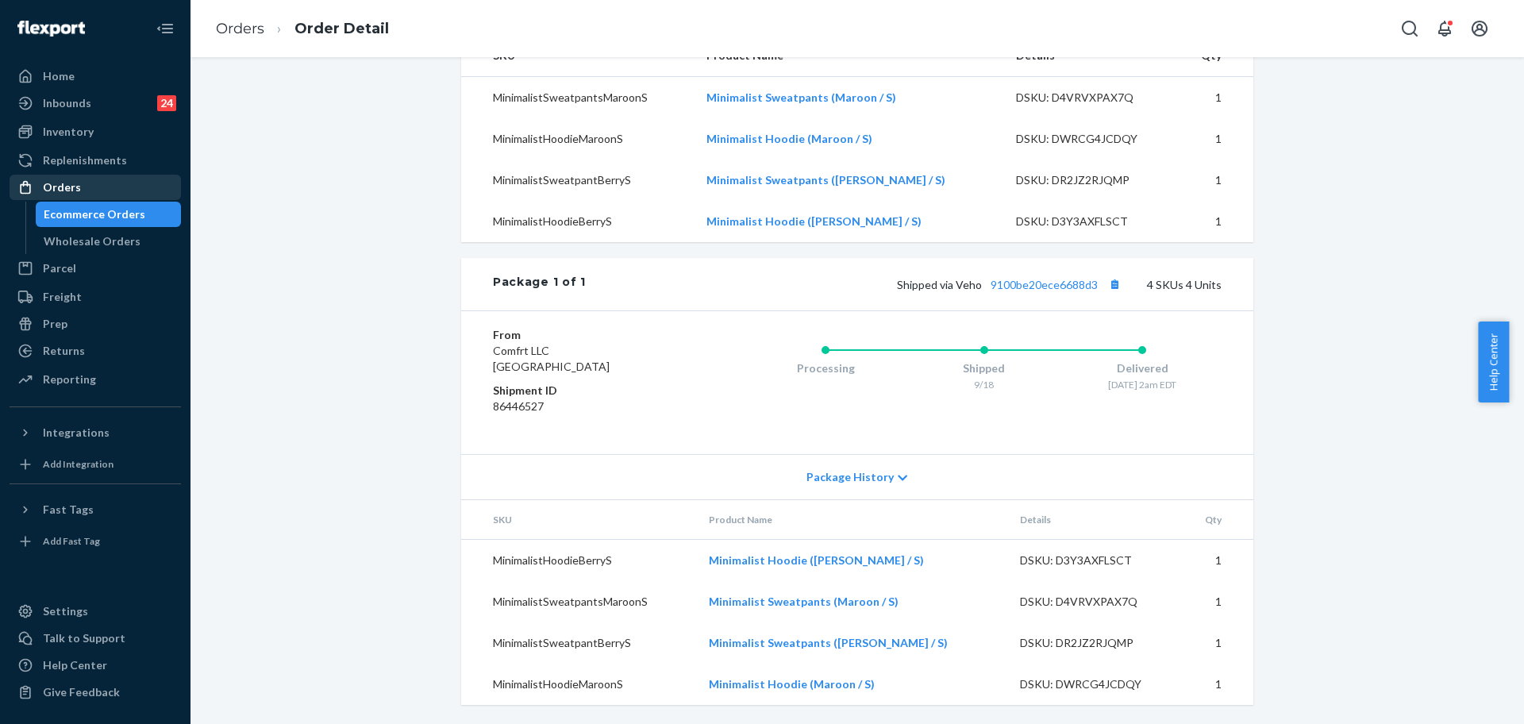
click at [85, 190] on div "Orders" at bounding box center [95, 187] width 168 height 22
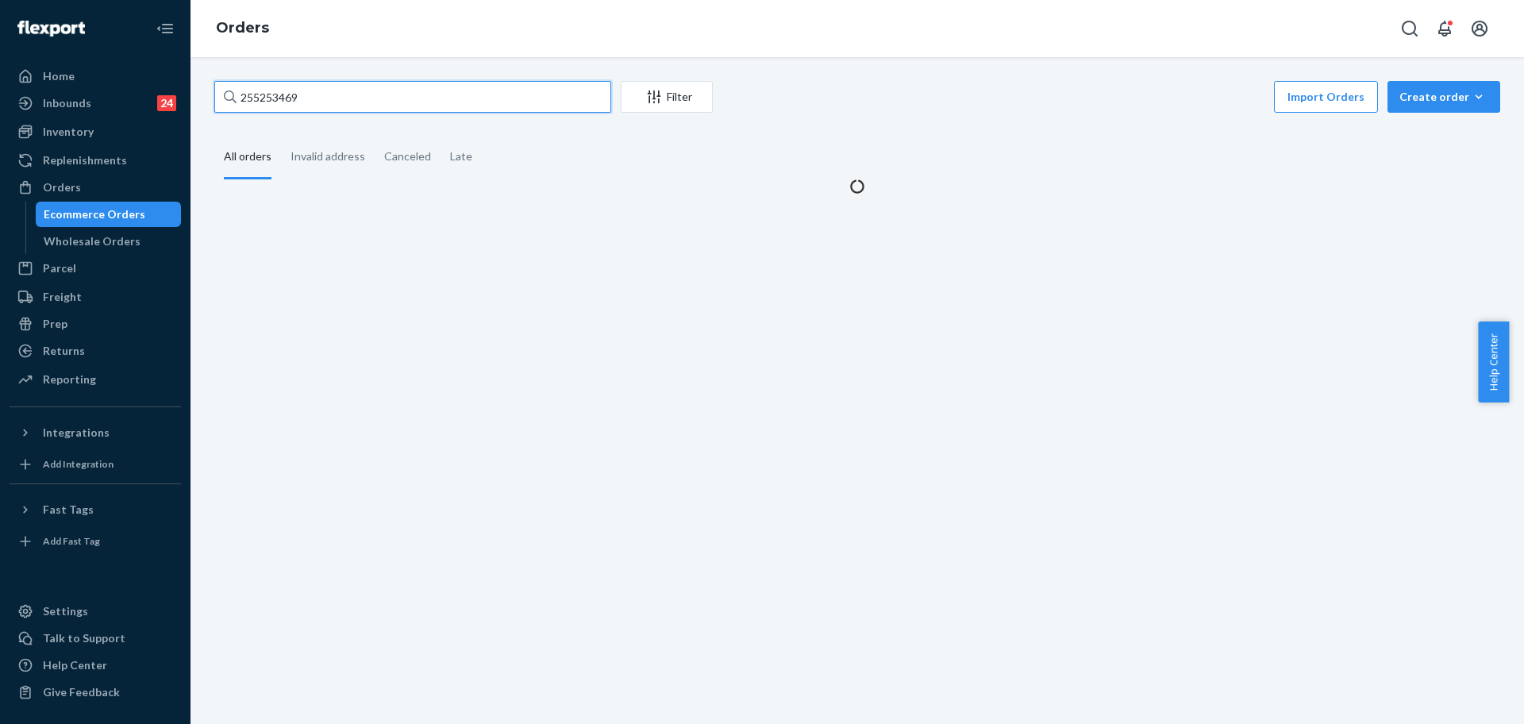
click at [363, 102] on input "255253469" at bounding box center [412, 97] width 397 height 32
paste input "138308"
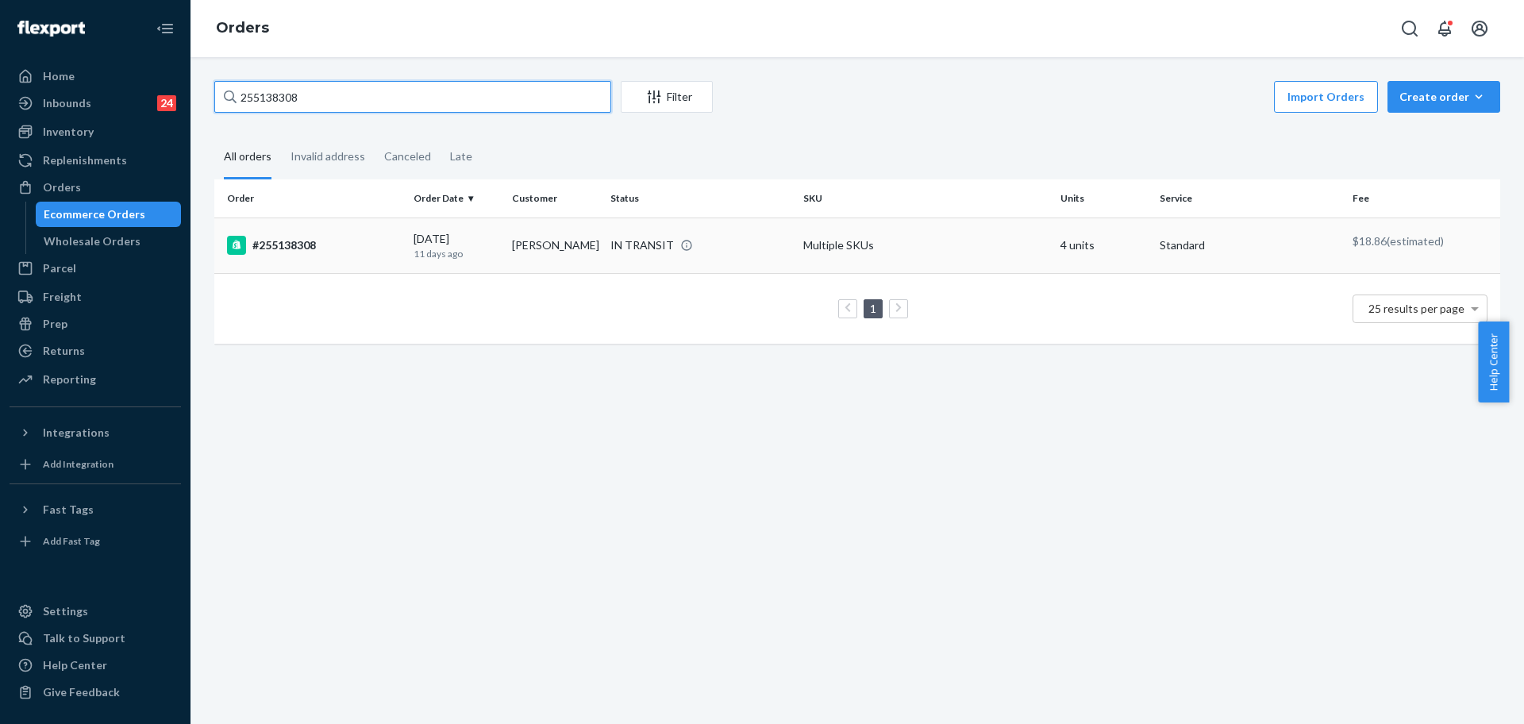
type input "255138308"
click at [348, 240] on div "#255138308" at bounding box center [314, 245] width 174 height 19
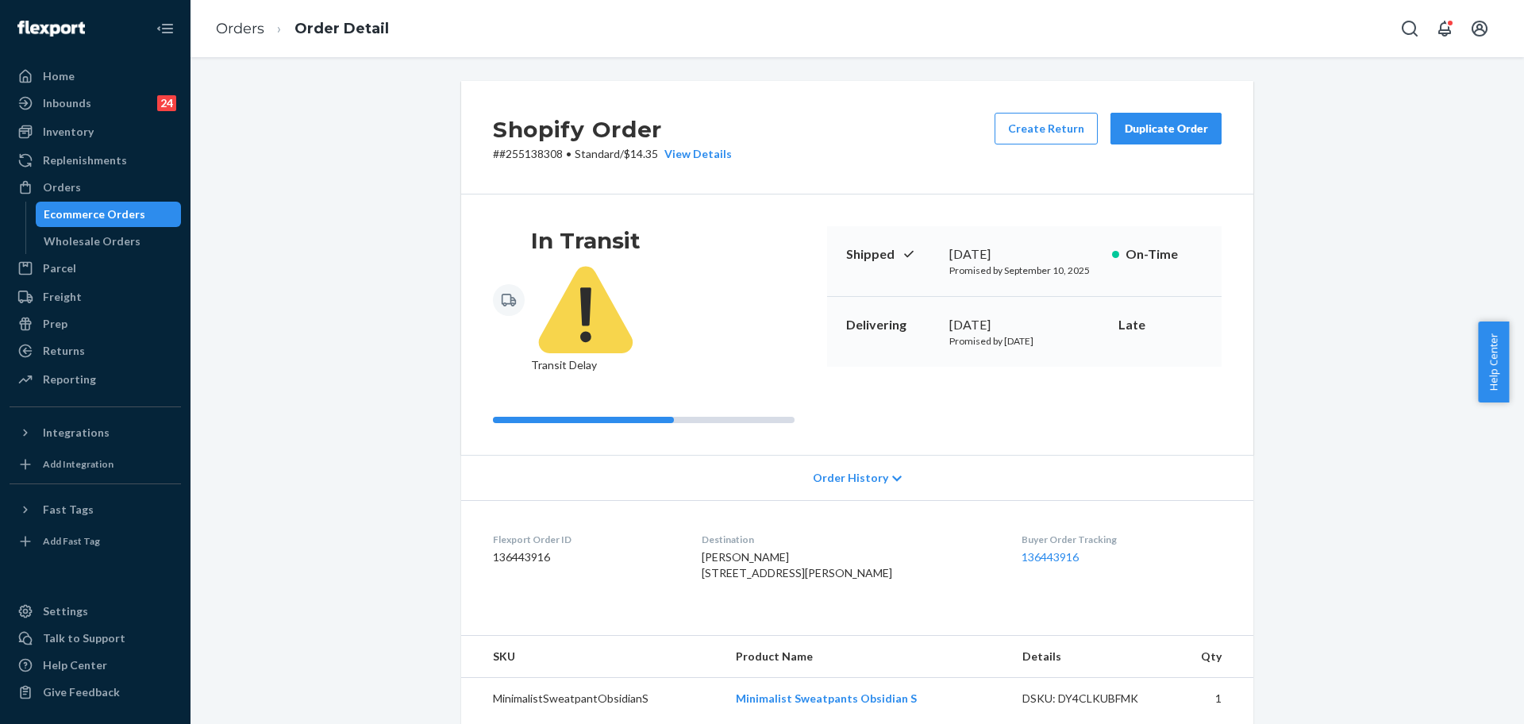
click at [1155, 139] on button "Duplicate Order" at bounding box center [1165, 129] width 111 height 32
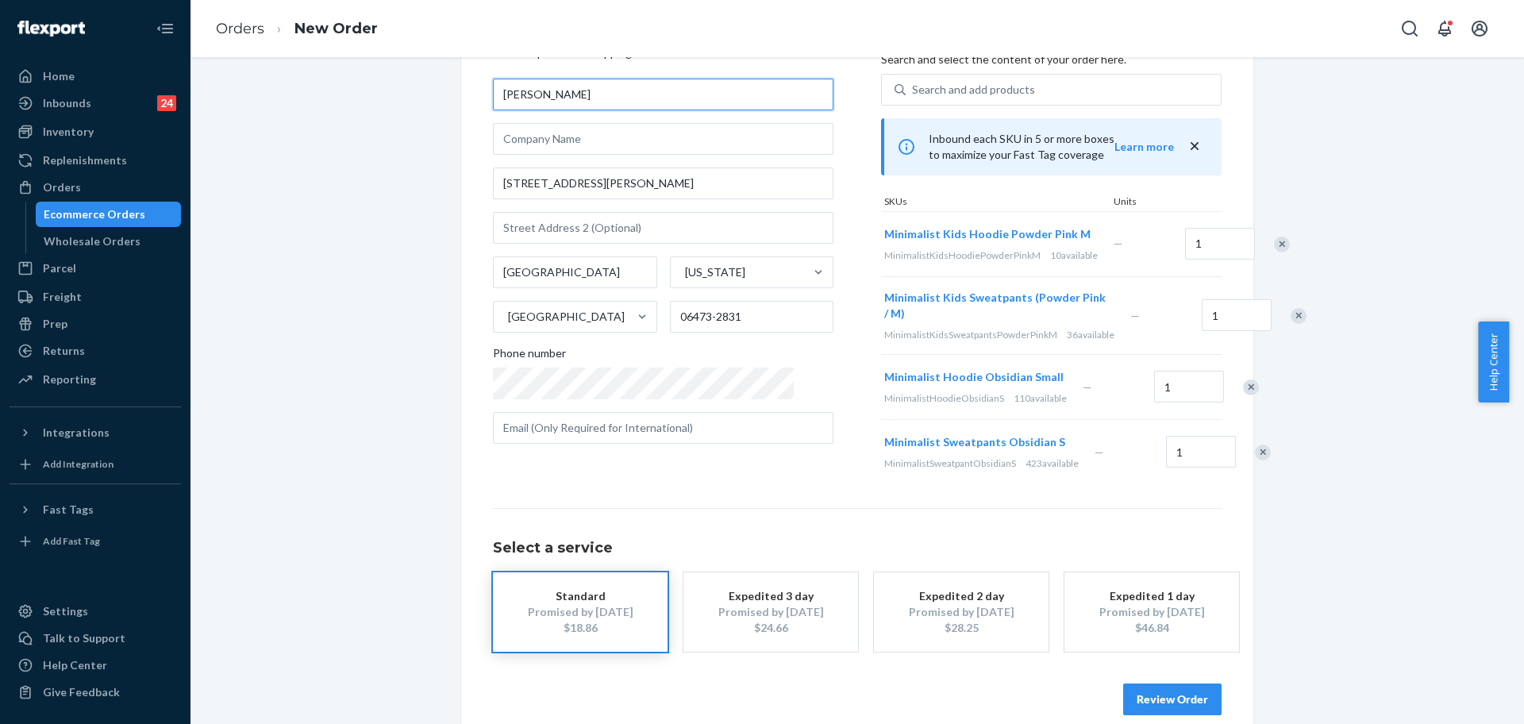
scroll to position [157, 0]
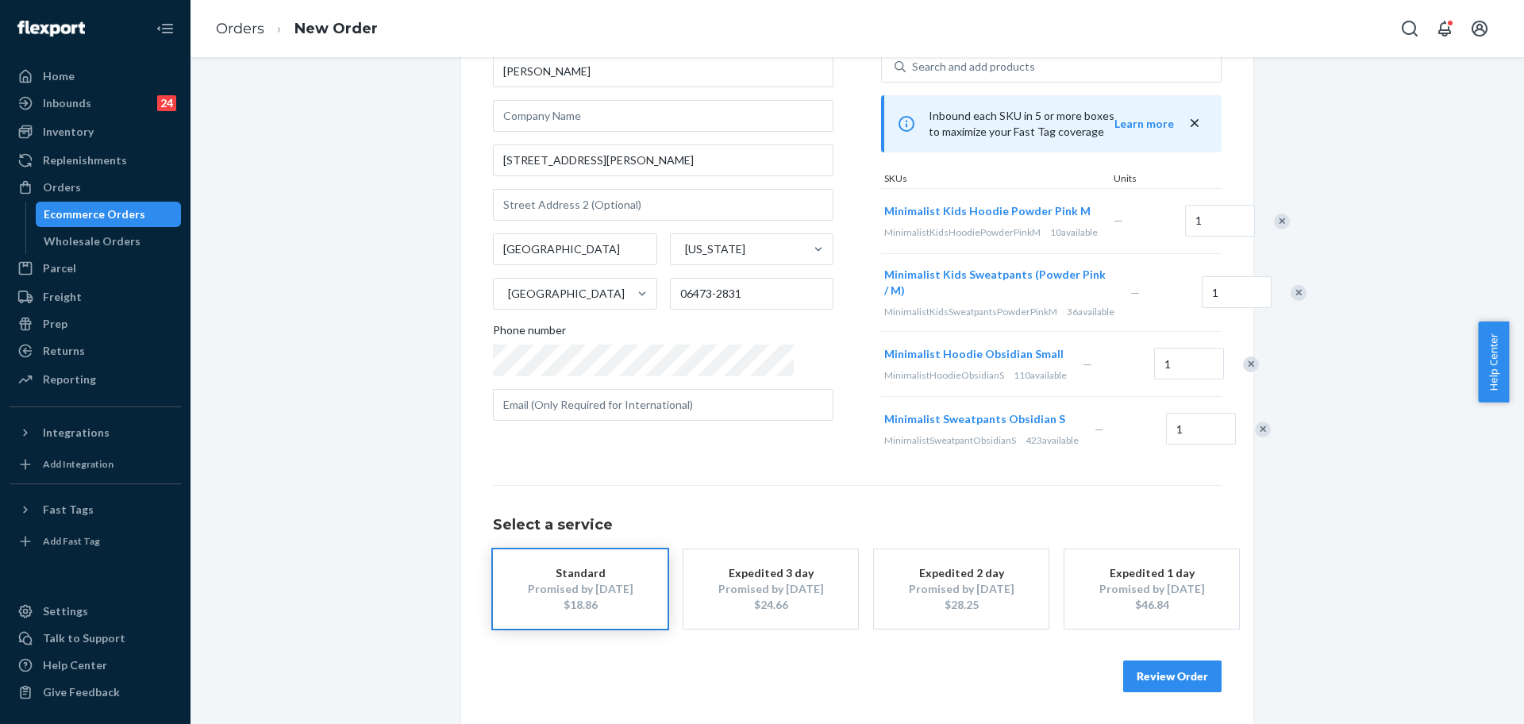
click at [1135, 672] on button "Review Order" at bounding box center [1172, 676] width 98 height 32
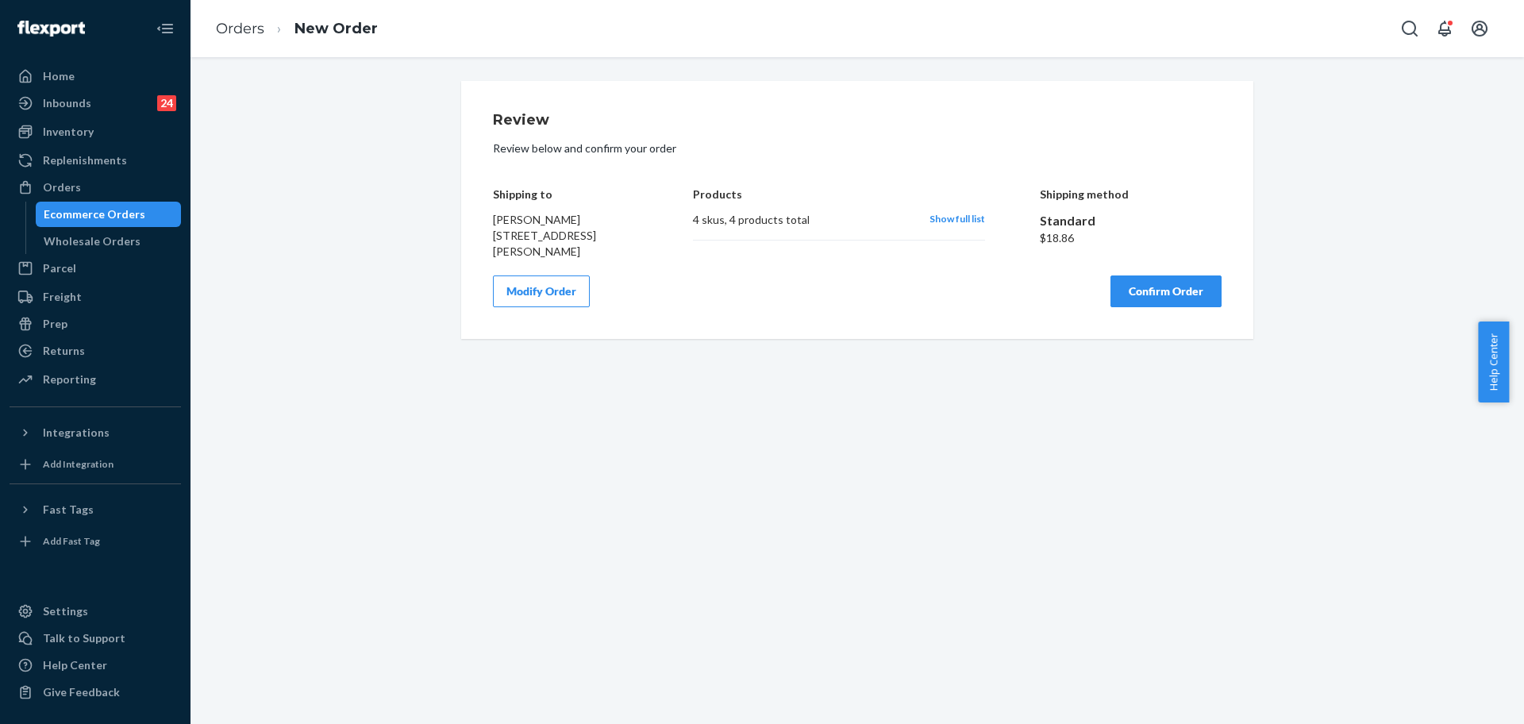
click at [1151, 302] on button "Confirm Order" at bounding box center [1165, 291] width 111 height 32
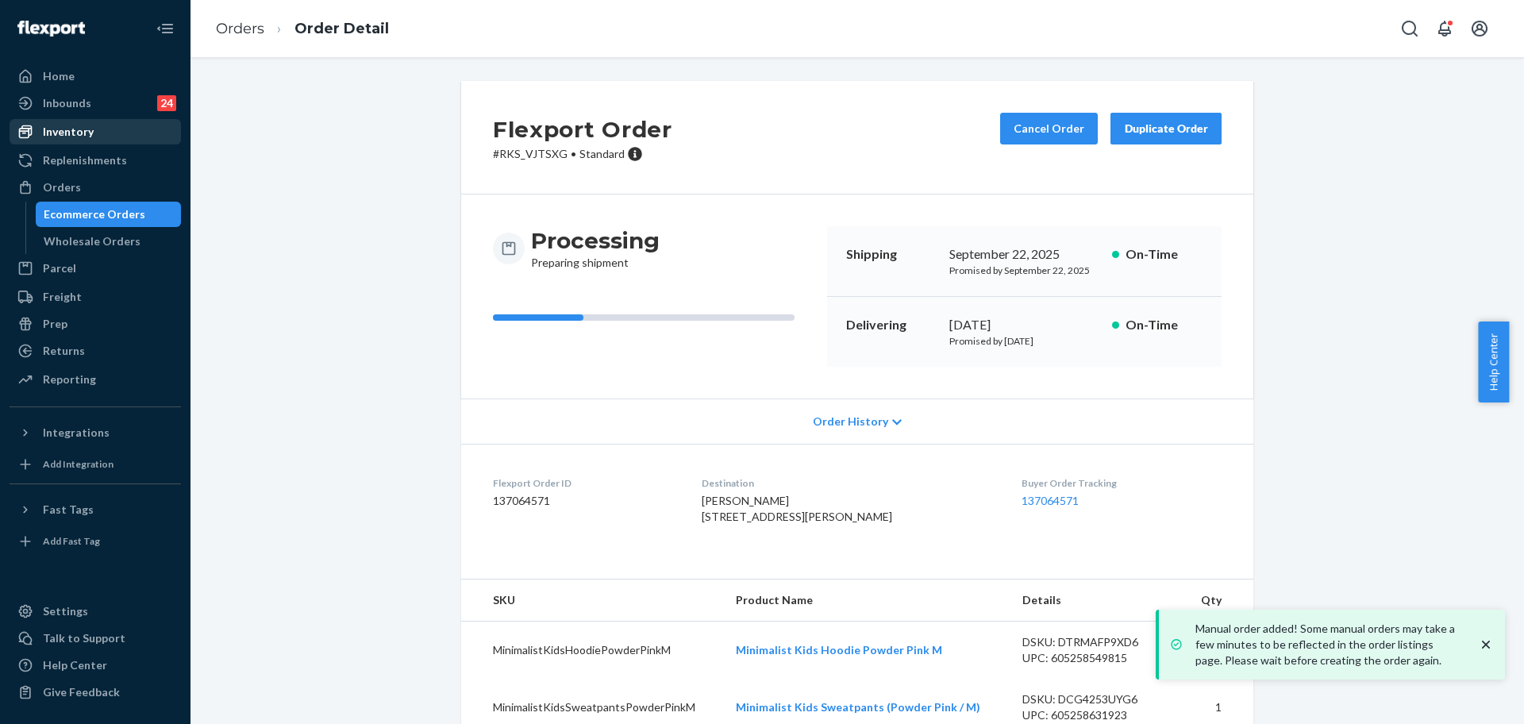
click at [87, 138] on div "Inventory" at bounding box center [68, 132] width 51 height 16
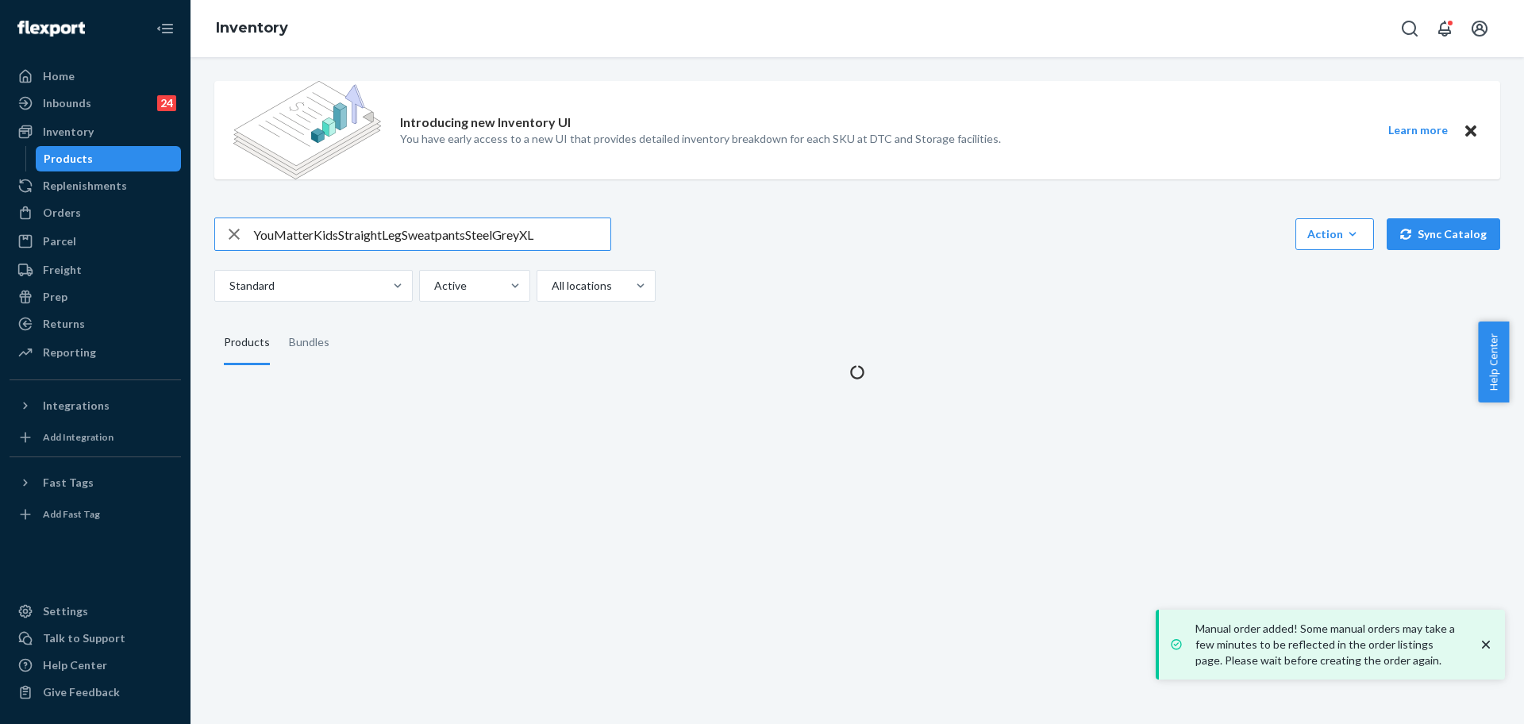
click at [360, 227] on input "YouMatterKidsStraightLegSweatpantsSteelGreyXL" at bounding box center [431, 234] width 357 height 32
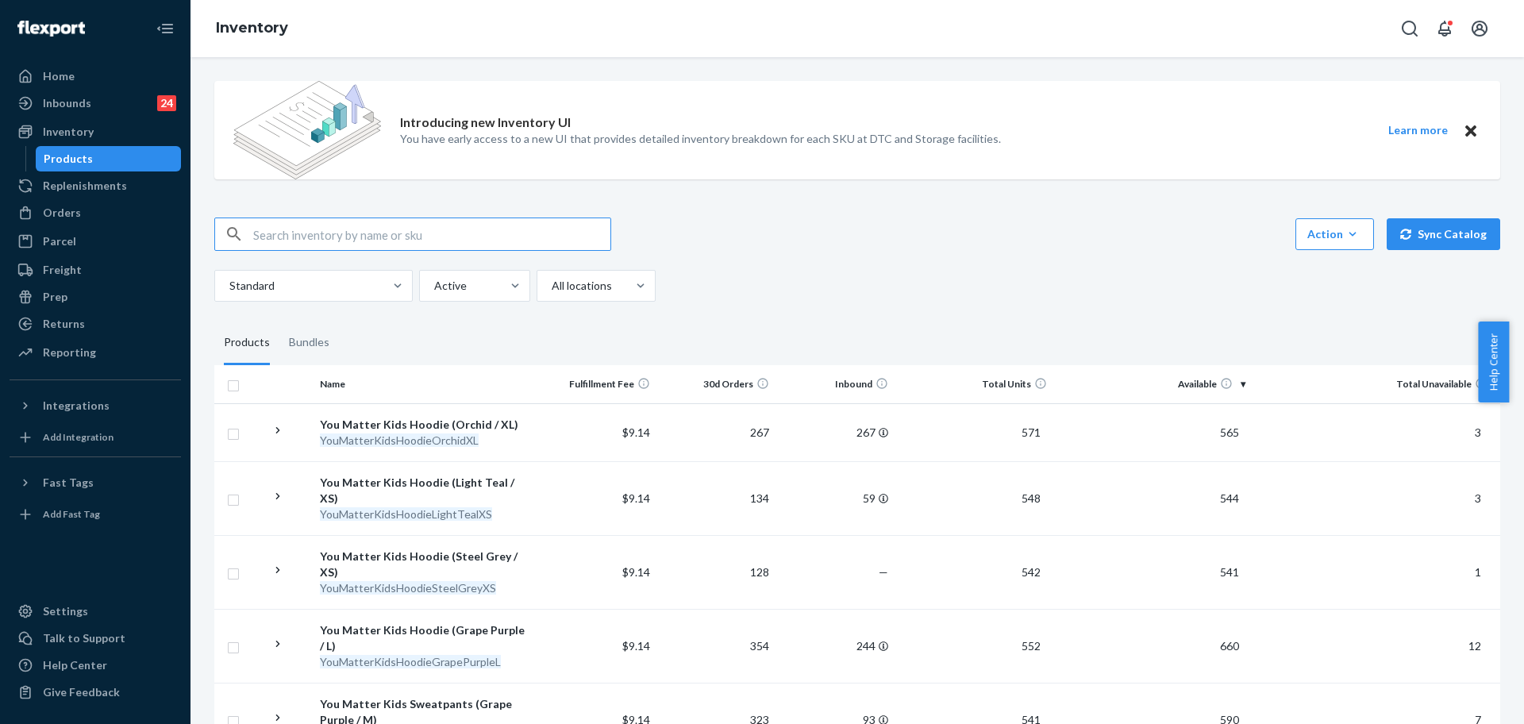
paste input "Pastel Zip Hoodie - Pre-Order Bubblegum / XS"
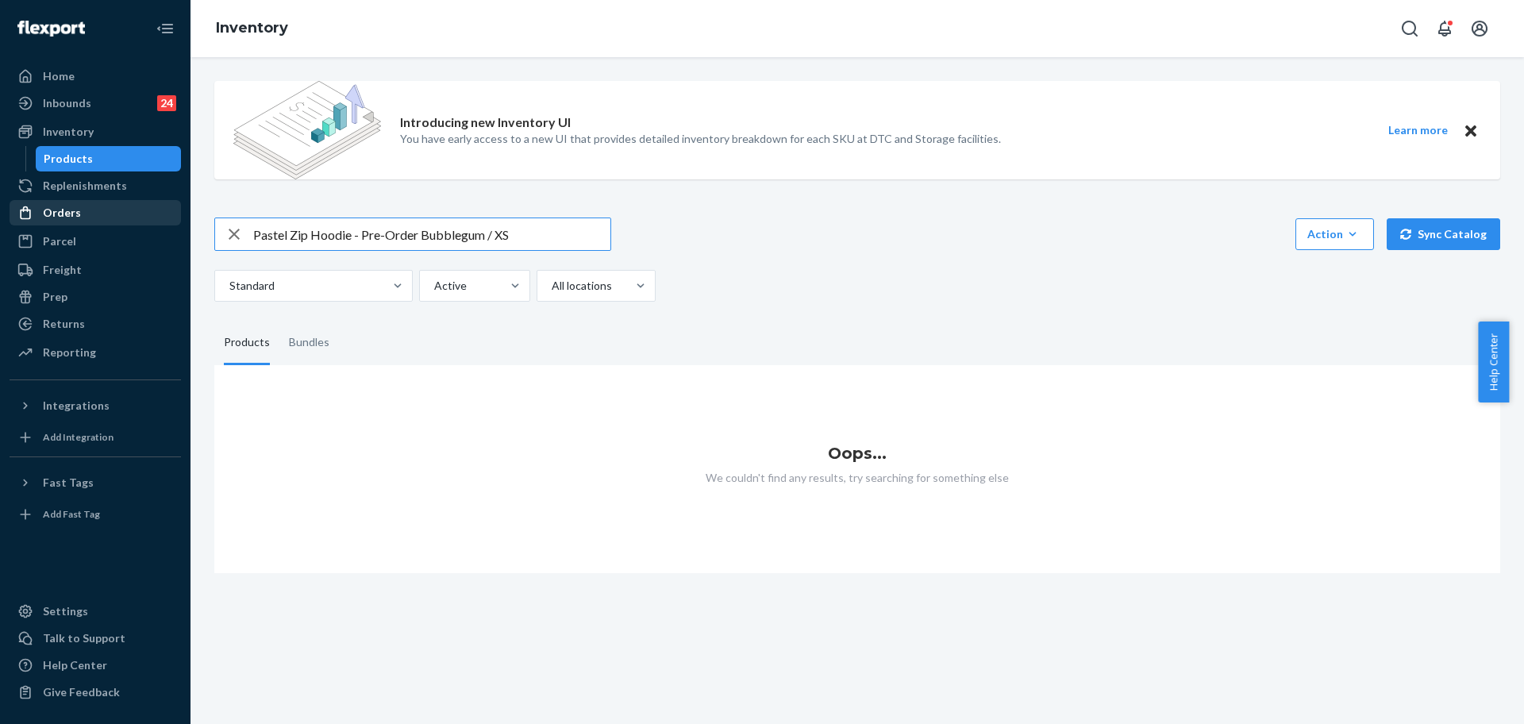
drag, startPoint x: 544, startPoint y: 224, endPoint x: 90, endPoint y: 222, distance: 453.1
click at [90, 222] on div "Home Inbounds 24 Shipping Plans Problems 24 Inventory Products Replenishments O…" at bounding box center [762, 362] width 1524 height 724
paste input "ZipHoodieBubblegumXS-PRE"
type input "PastelZipHoodieBubblegumXS-PRE"
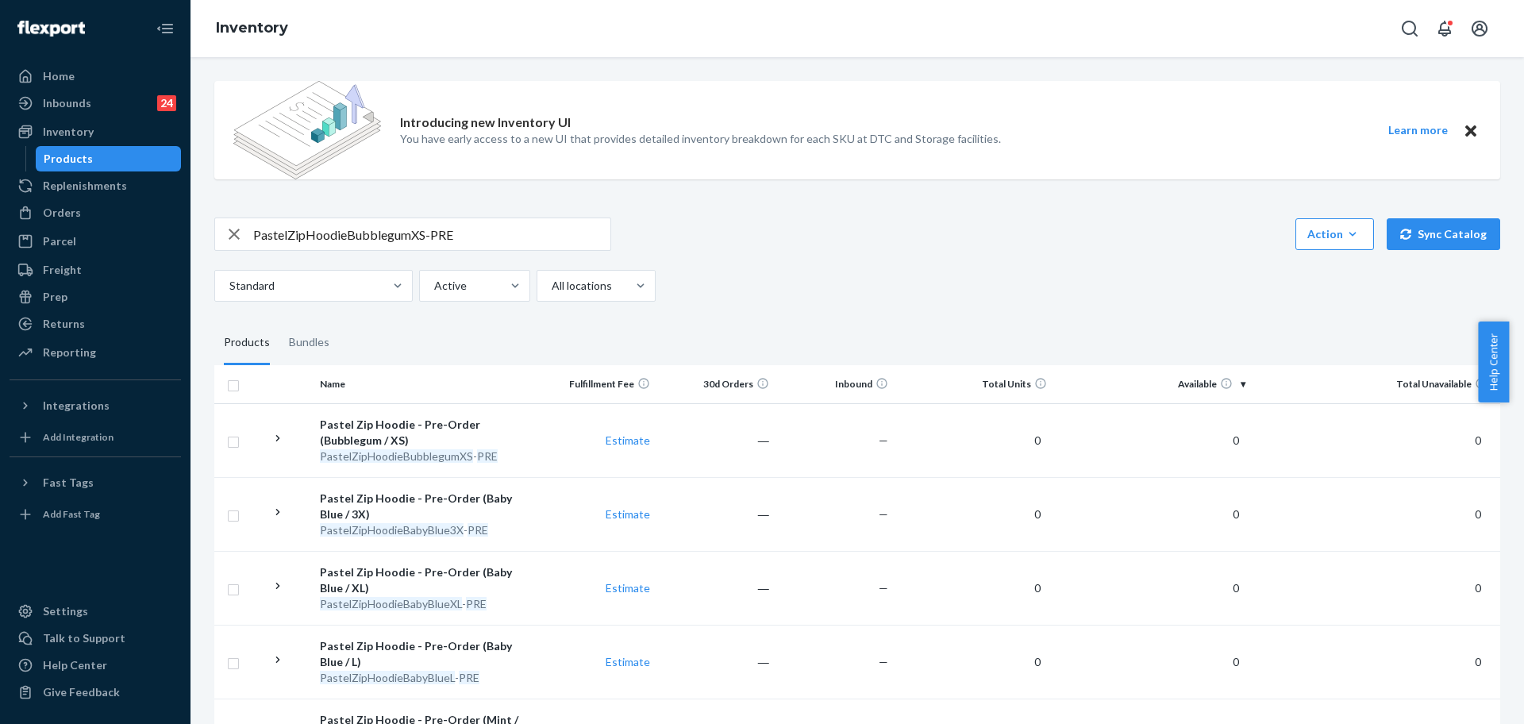
drag, startPoint x: 68, startPoint y: 210, endPoint x: 116, endPoint y: 227, distance: 50.4
click at [68, 211] on div "Orders" at bounding box center [62, 213] width 38 height 16
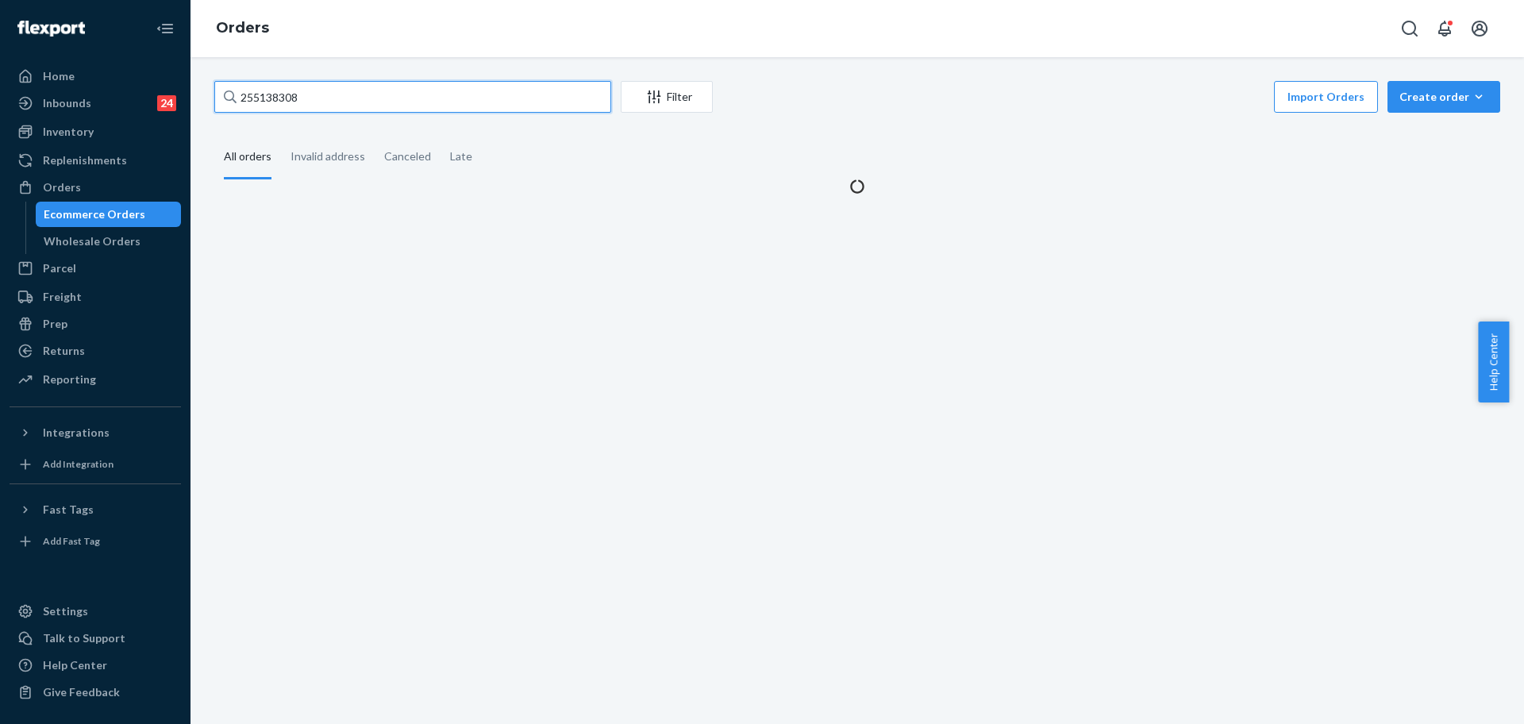
click at [342, 92] on input "255138308" at bounding box center [412, 97] width 397 height 32
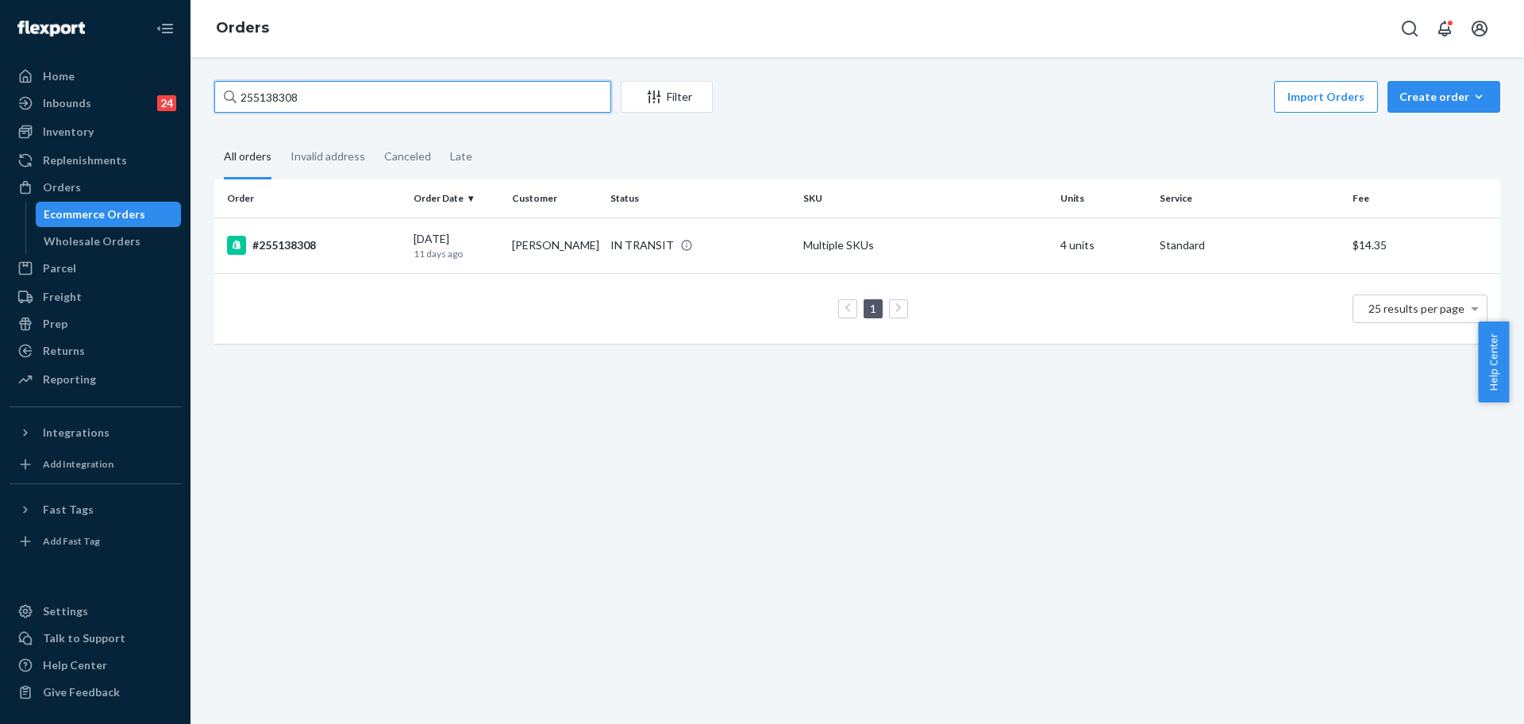
paste input "4923580"
type input "254923580"
click at [445, 239] on div "[DATE] [DATE]" at bounding box center [456, 245] width 86 height 29
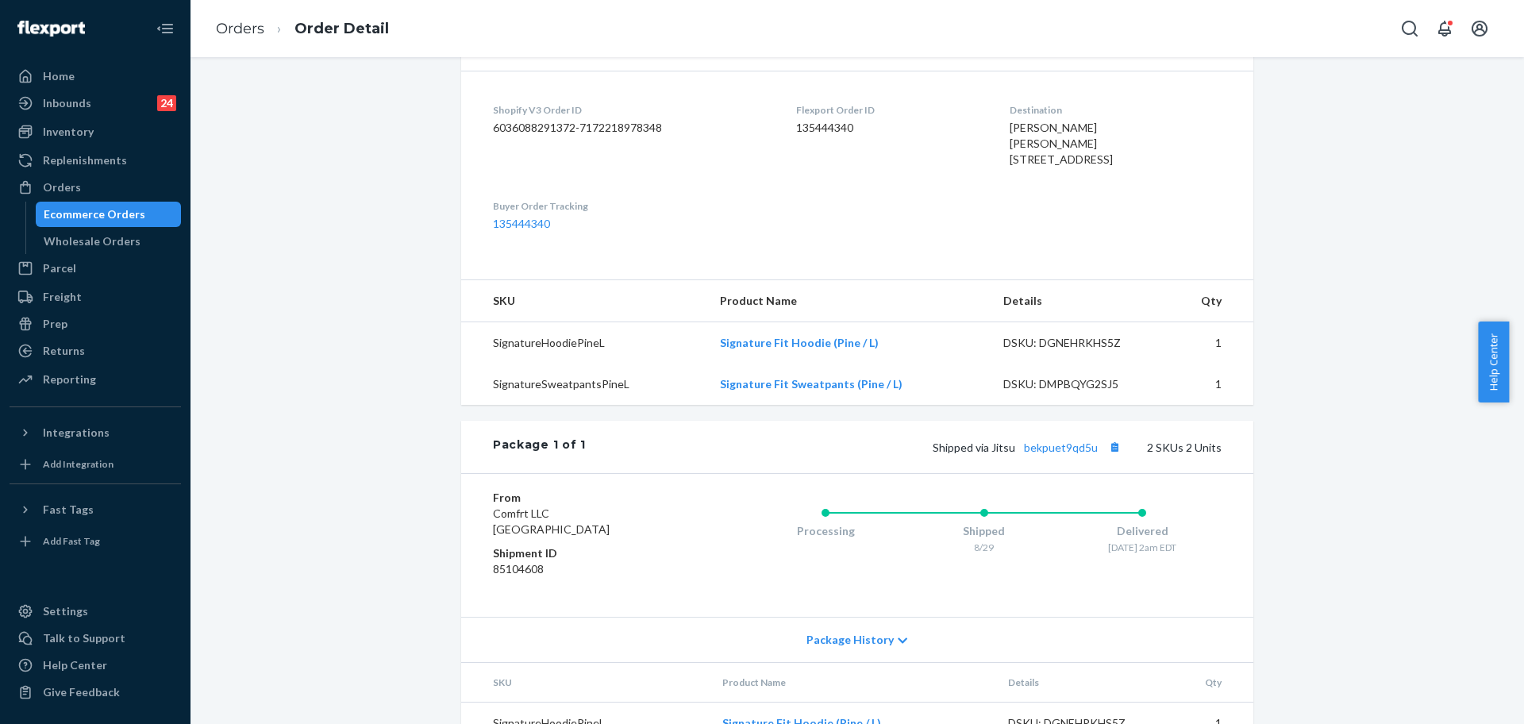
scroll to position [485, 0]
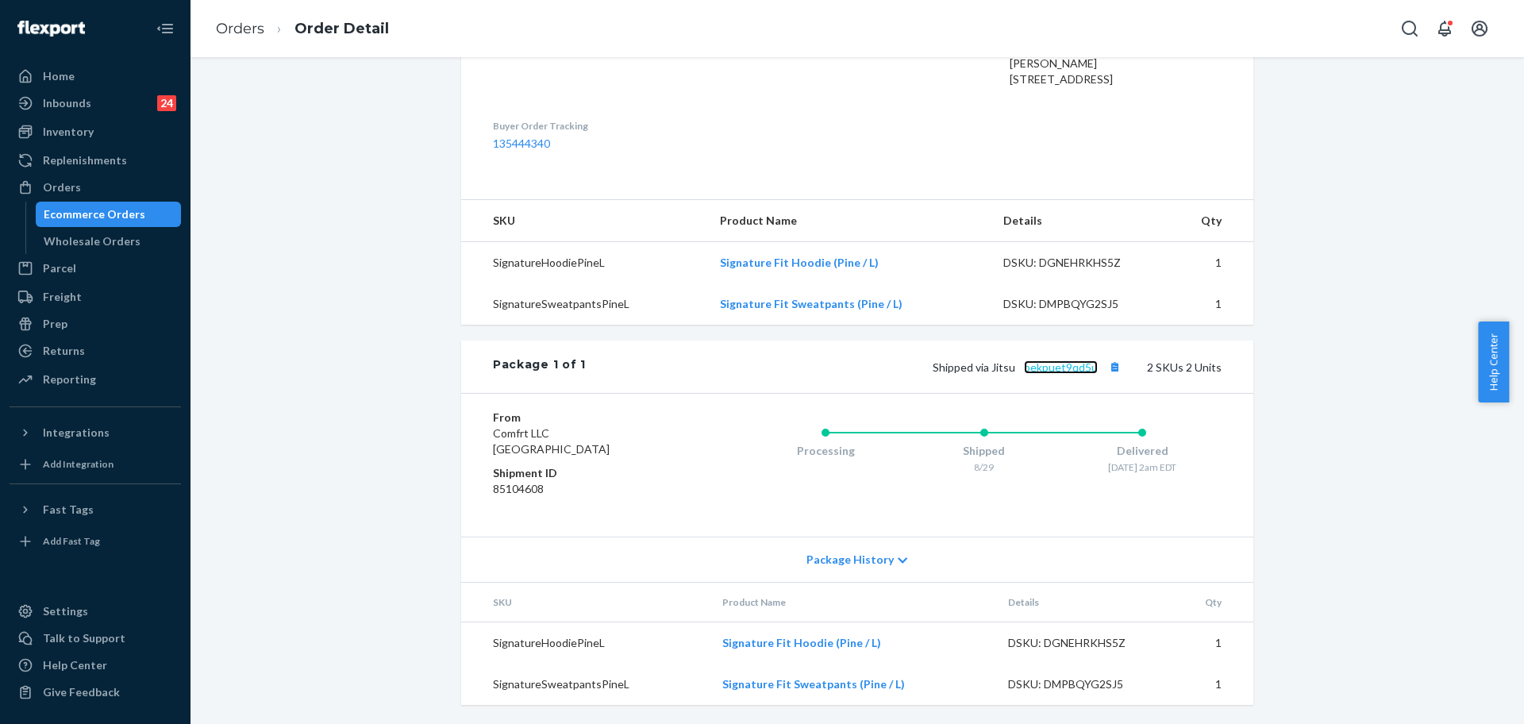
click at [1053, 369] on link "bekpuet9qd5u" at bounding box center [1061, 366] width 74 height 13
click at [71, 187] on div "Orders" at bounding box center [62, 187] width 38 height 16
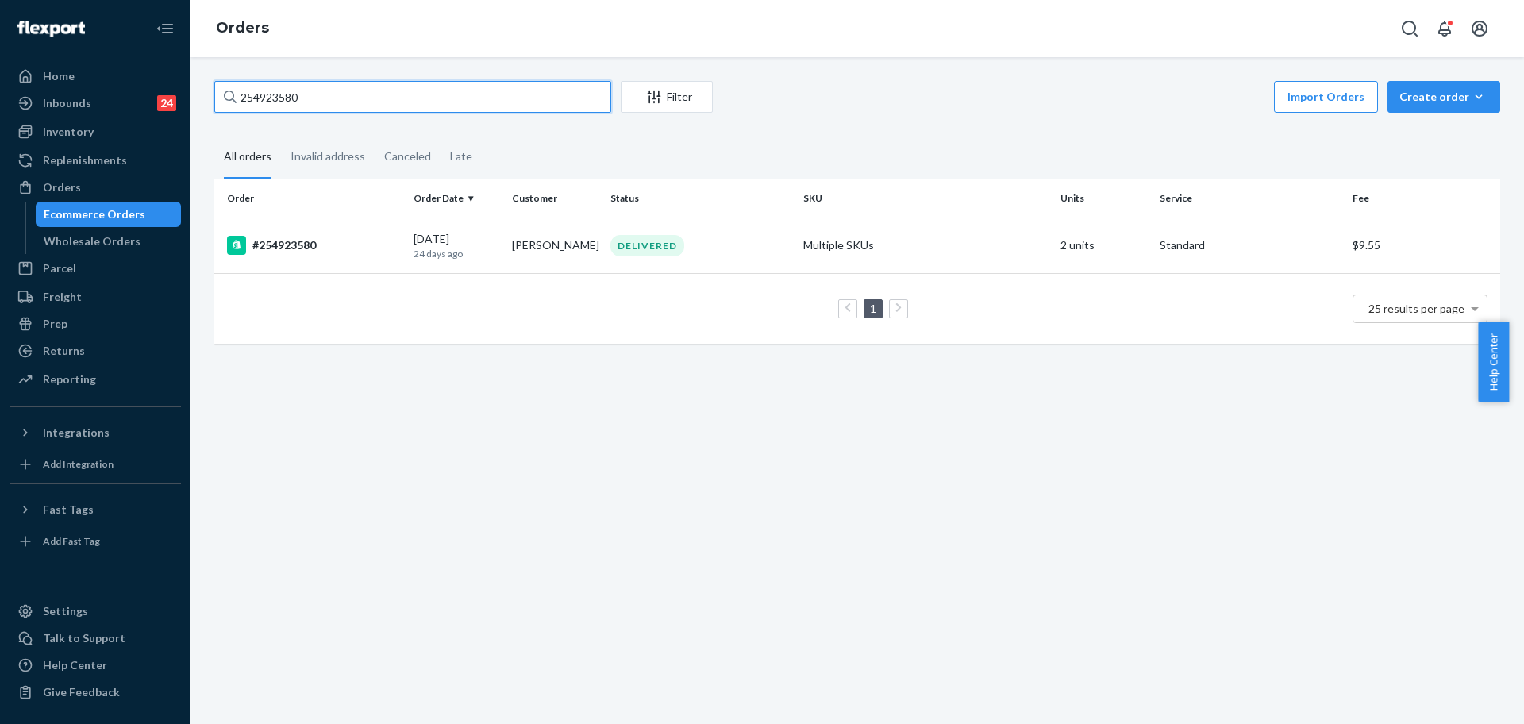
click at [290, 102] on input "254923580" at bounding box center [412, 97] width 397 height 32
paste input "5099691"
type input "255099691"
click at [401, 250] on td "#255099691" at bounding box center [310, 246] width 193 height 58
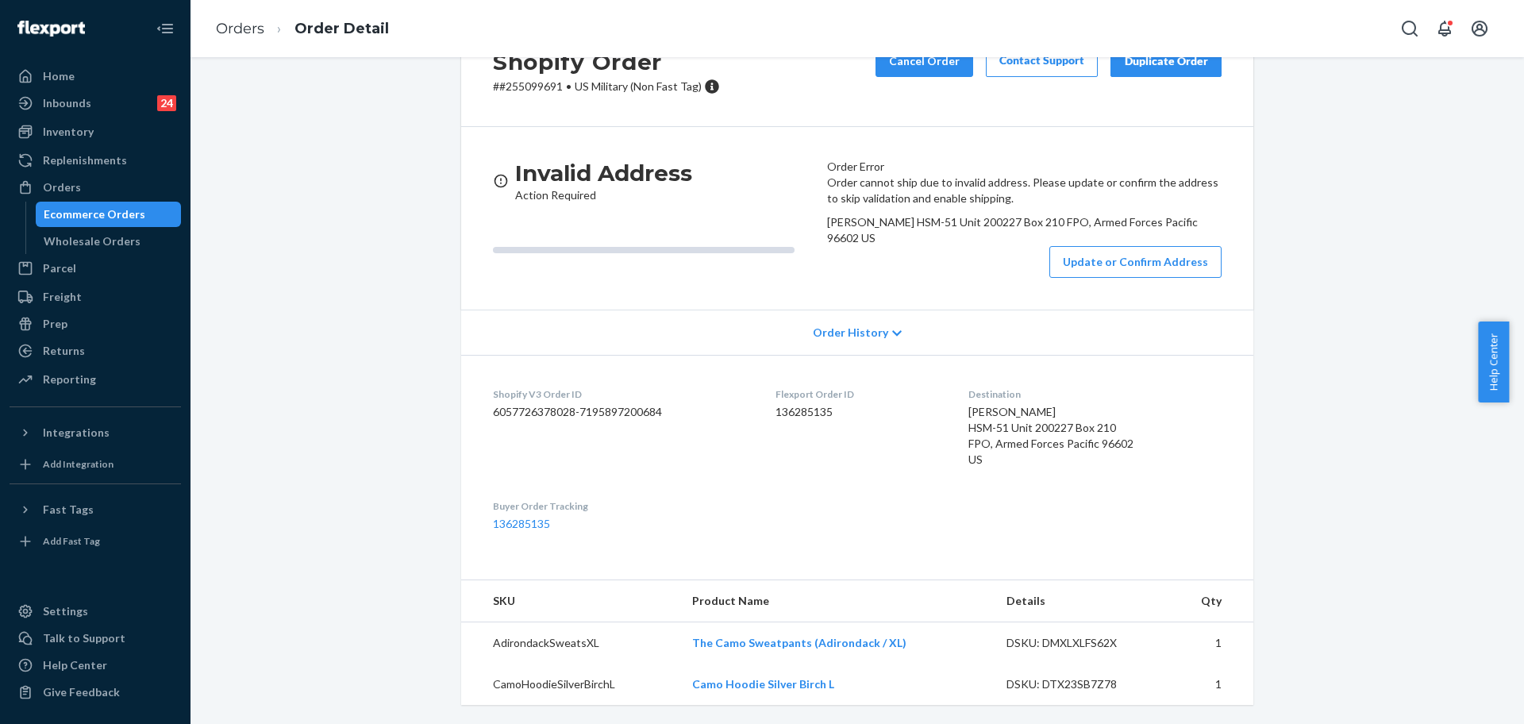
scroll to position [171, 0]
